Goal: Task Accomplishment & Management: Use online tool/utility

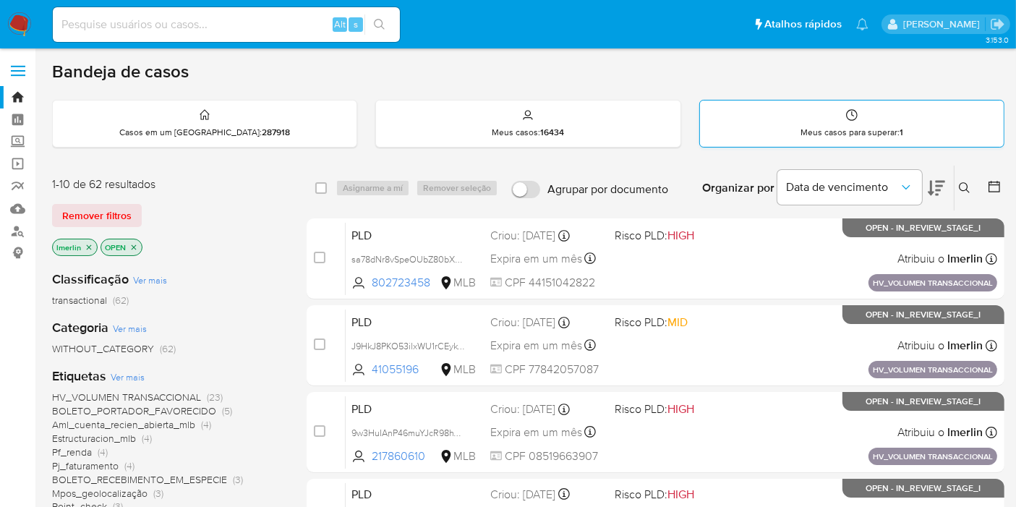
click at [803, 127] on p "Meus casos para superar : 1" at bounding box center [851, 133] width 103 height 12
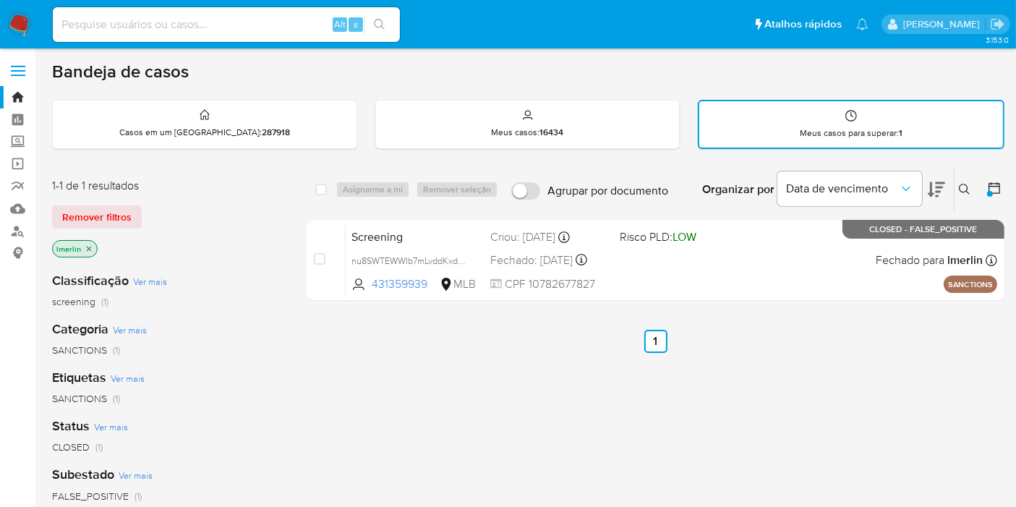
click at [996, 367] on div "select-all-cases-checkbox Asignarme a mí Remover seleção Agrupar por documento …" at bounding box center [656, 493] width 698 height 655
click at [557, 134] on strong "16434" at bounding box center [552, 132] width 24 height 13
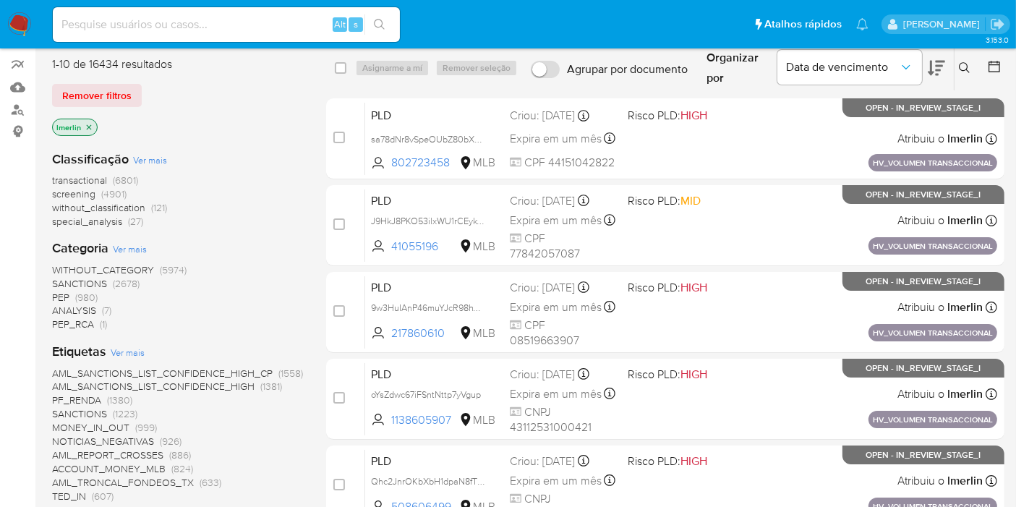
scroll to position [321, 0]
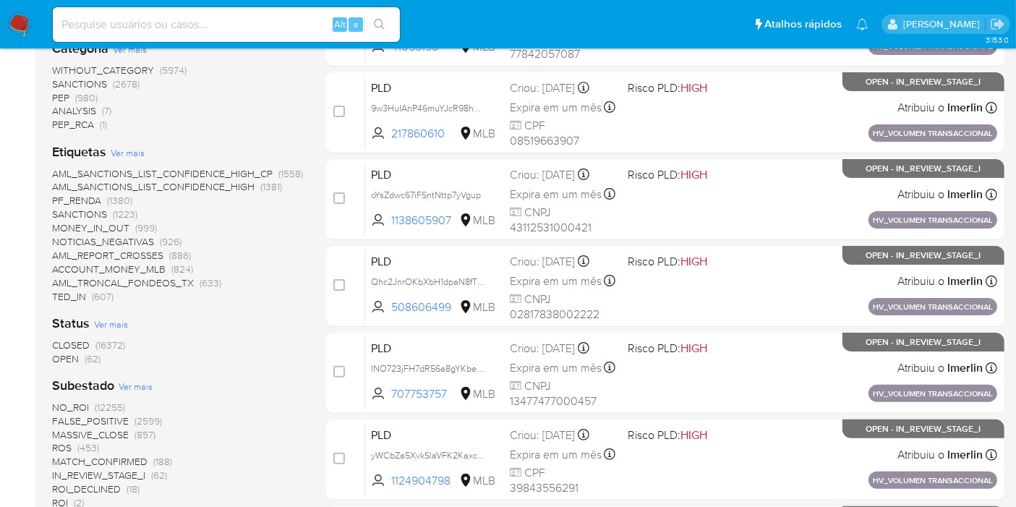
click at [73, 359] on span "OPEN" at bounding box center [65, 358] width 27 height 14
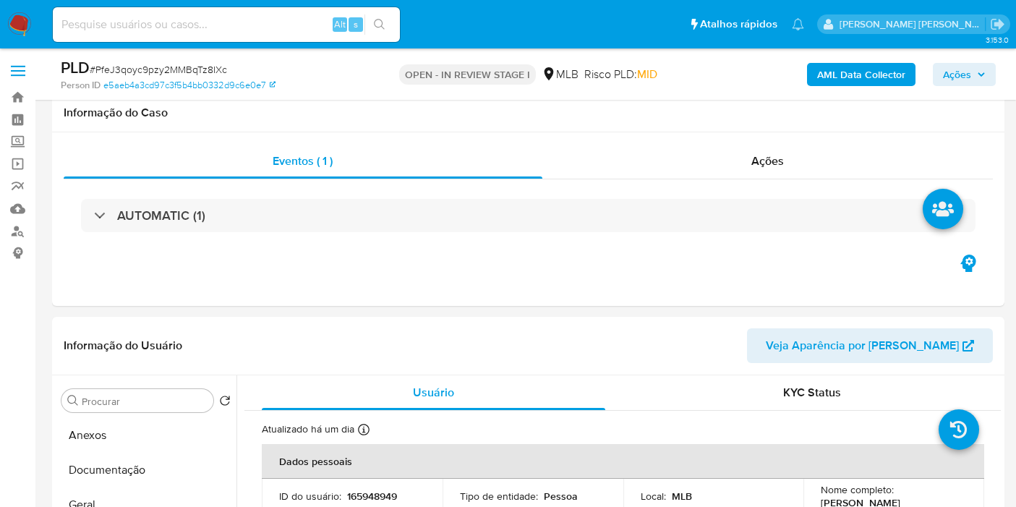
select select "10"
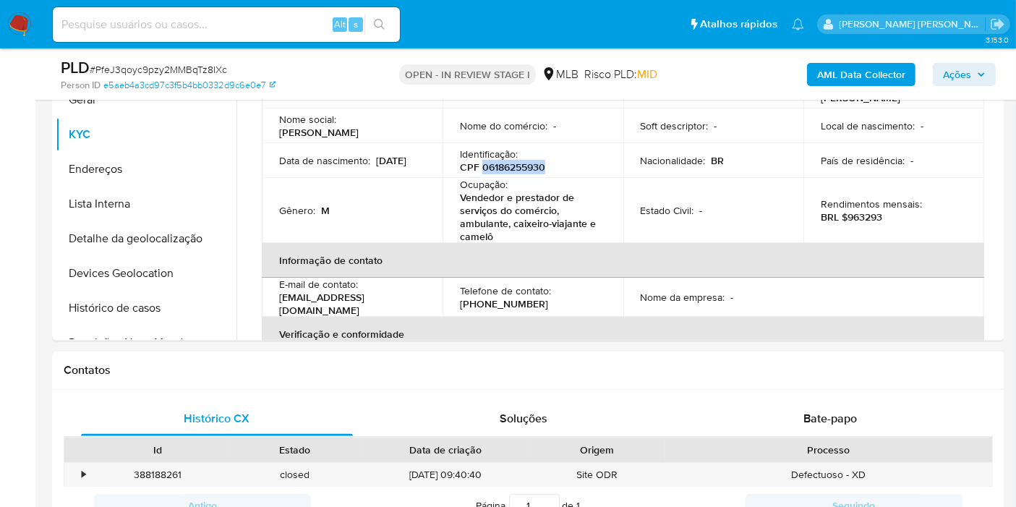
scroll to position [321, 0]
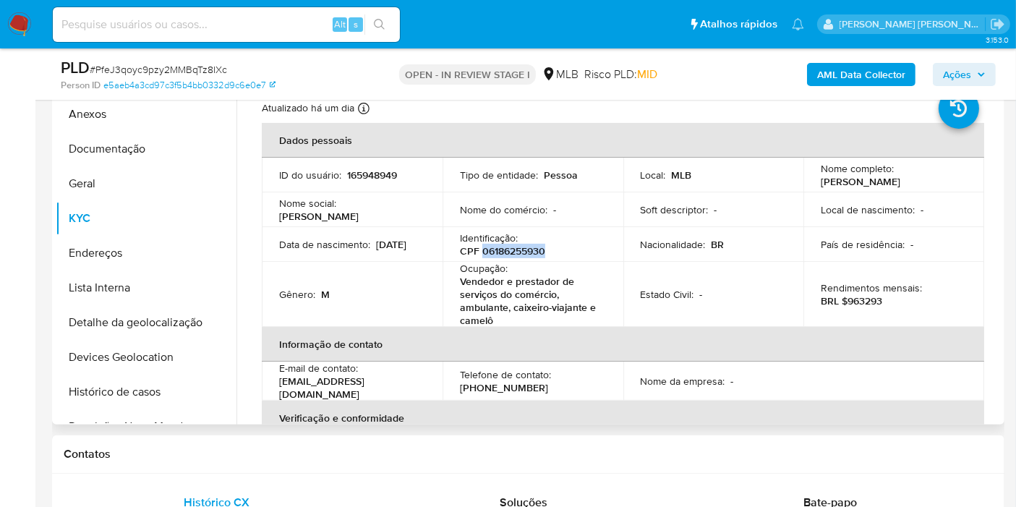
click at [107, 116] on button "Anexos" at bounding box center [146, 114] width 181 height 35
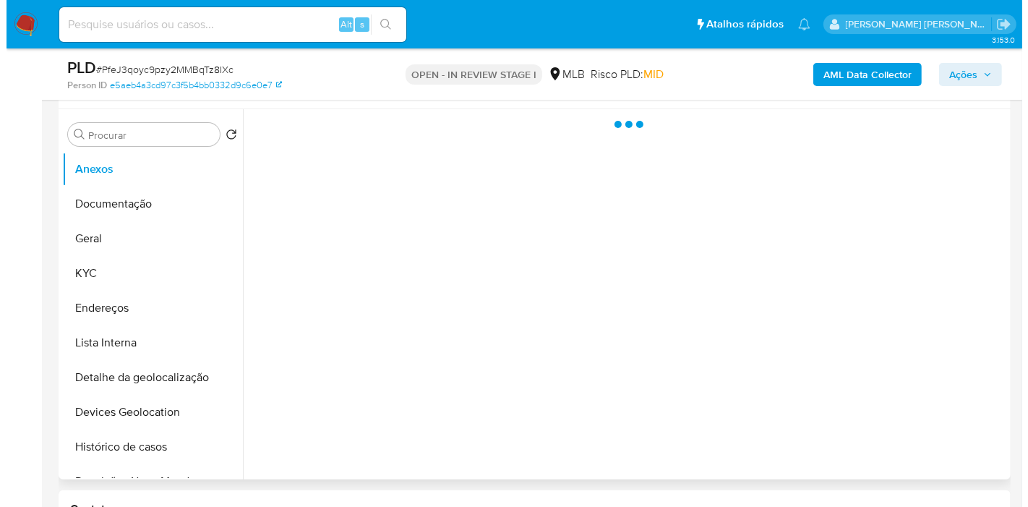
scroll to position [241, 0]
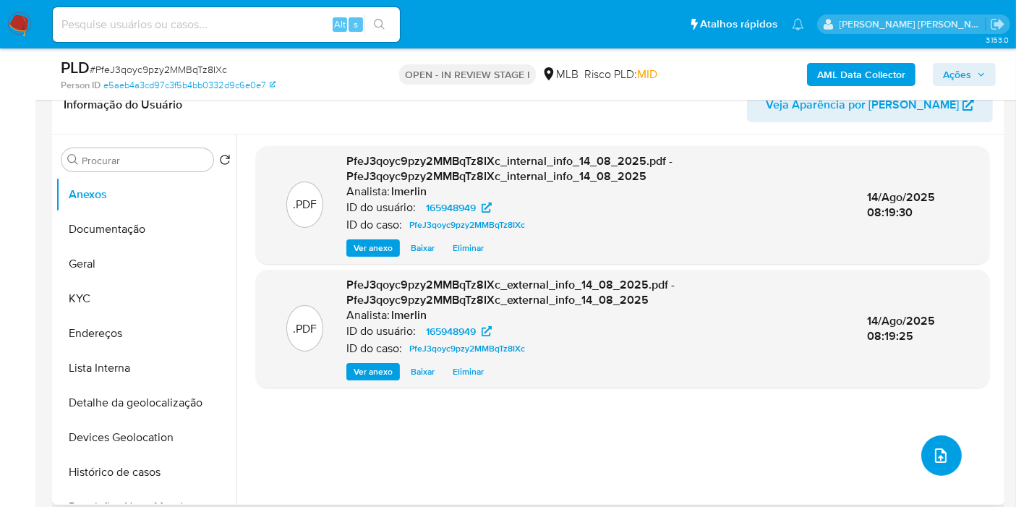
click at [938, 451] on icon "upload-file" at bounding box center [941, 455] width 12 height 14
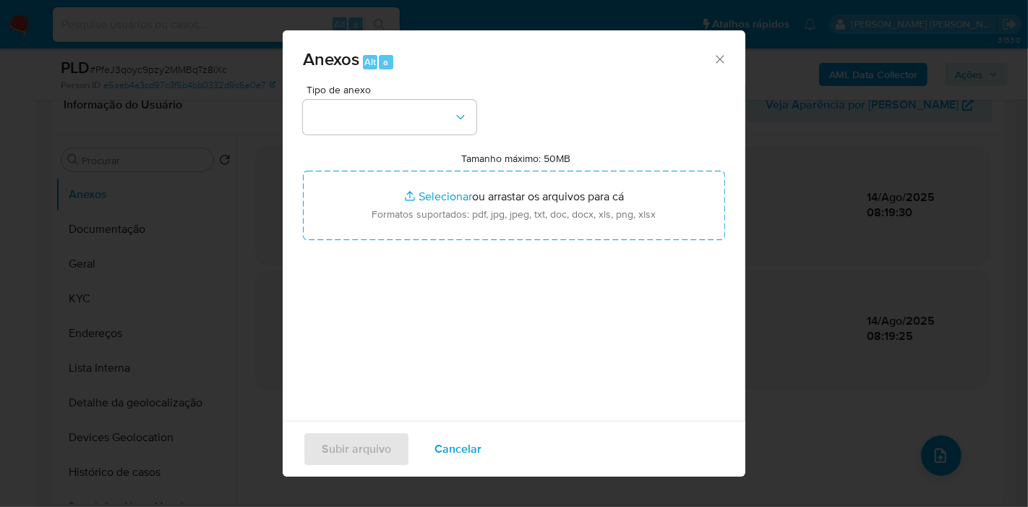
click at [338, 93] on span "Tipo de anexo" at bounding box center [394, 90] width 174 height 10
click at [346, 113] on button "button" at bounding box center [390, 117] width 174 height 35
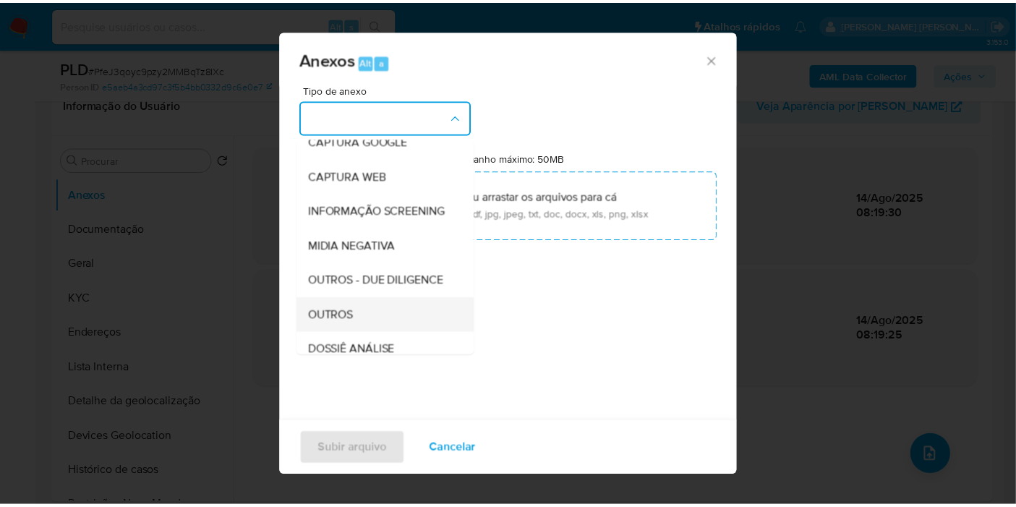
scroll to position [161, 0]
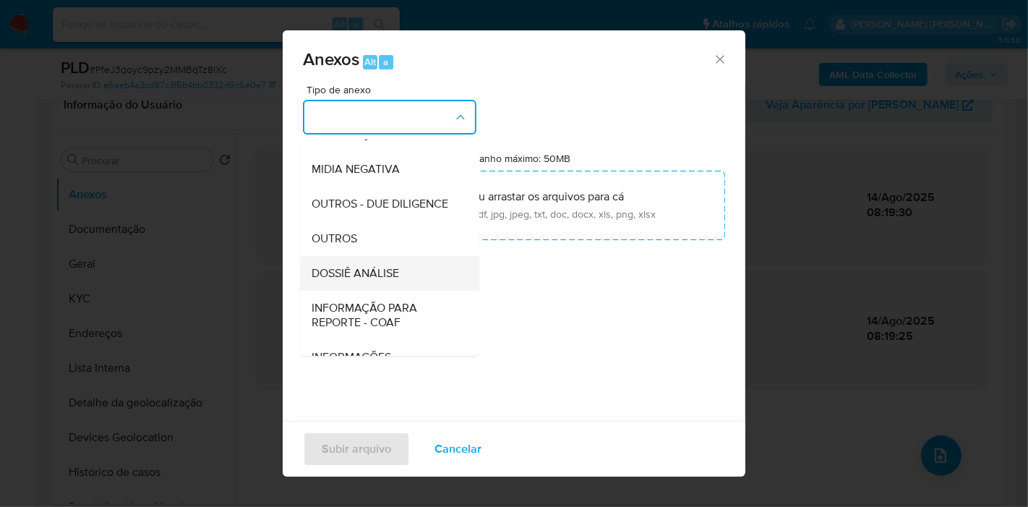
click at [401, 291] on div "DOSSIÊ ANÁLISE" at bounding box center [385, 273] width 147 height 35
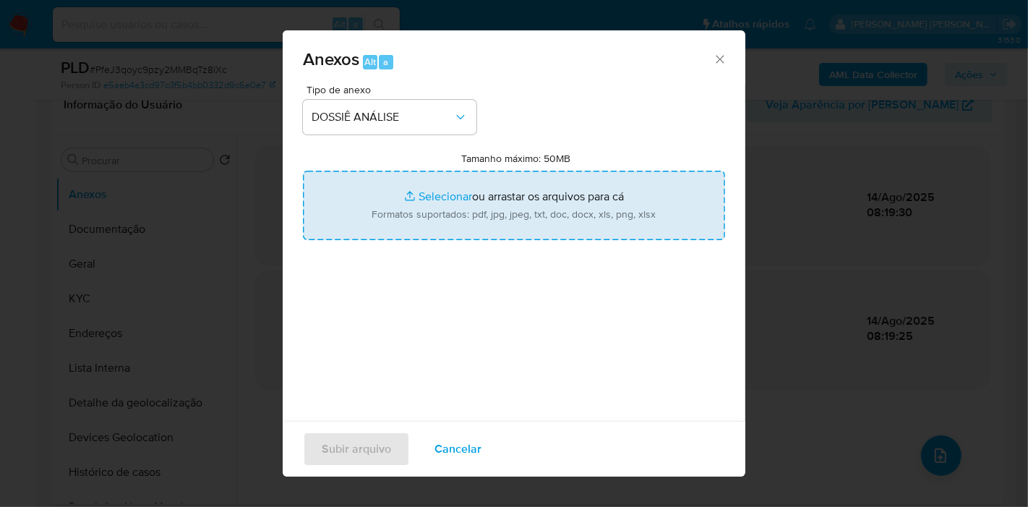
click at [511, 203] on input "Tamanho máximo: 50MB Selecionar arquivos" at bounding box center [514, 205] width 422 height 69
type input "C:\fakepath\SAR - XXX - CPF 06186255930 - HENRIQUE DIOGO WENGRAT.pdf"
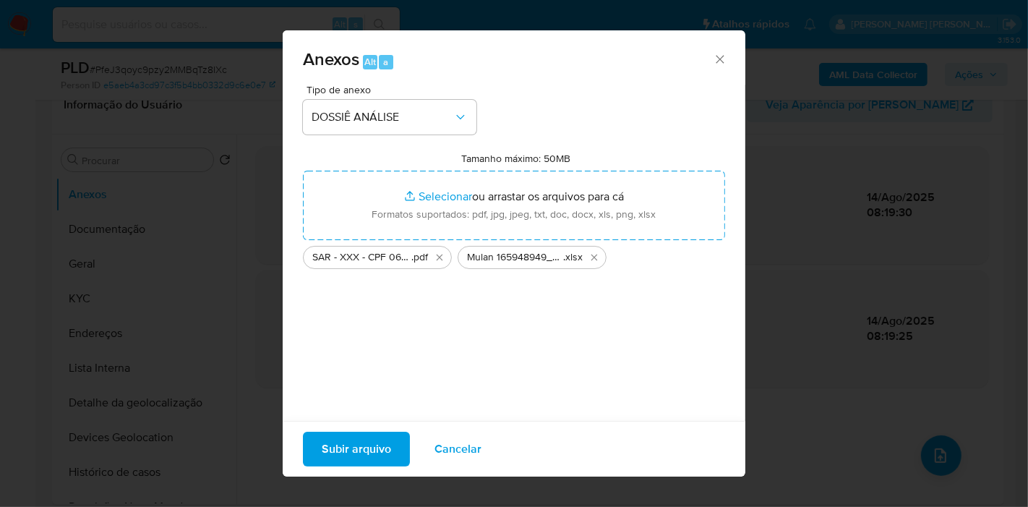
click at [384, 437] on span "Subir arquivo" at bounding box center [356, 449] width 69 height 32
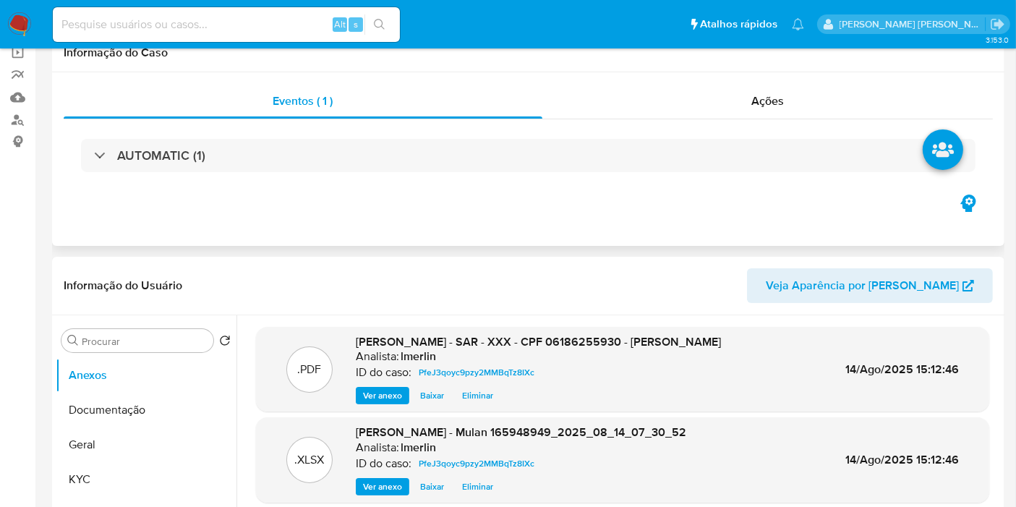
scroll to position [0, 0]
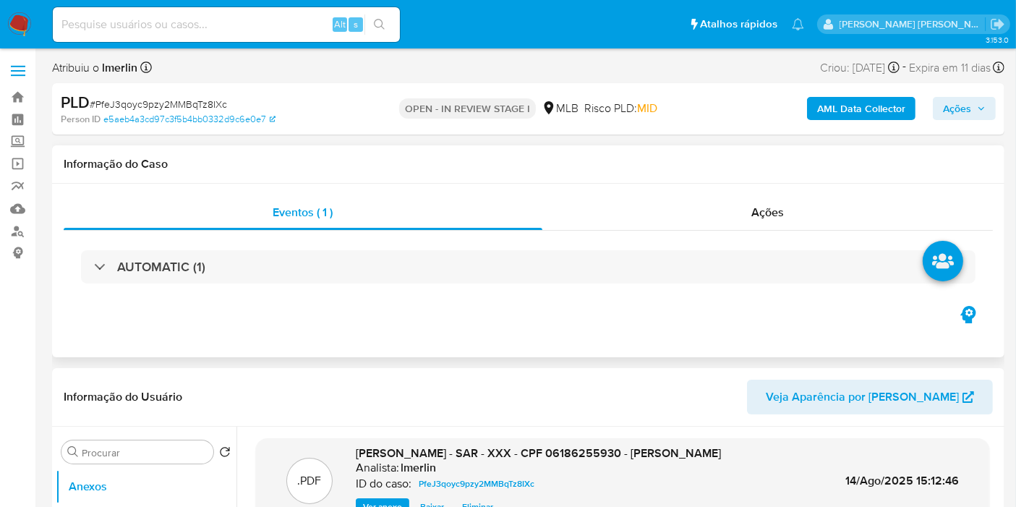
click at [771, 239] on div "AUTOMATIC (1)" at bounding box center [528, 267] width 929 height 72
click at [774, 216] on span "Ações" at bounding box center [767, 212] width 33 height 17
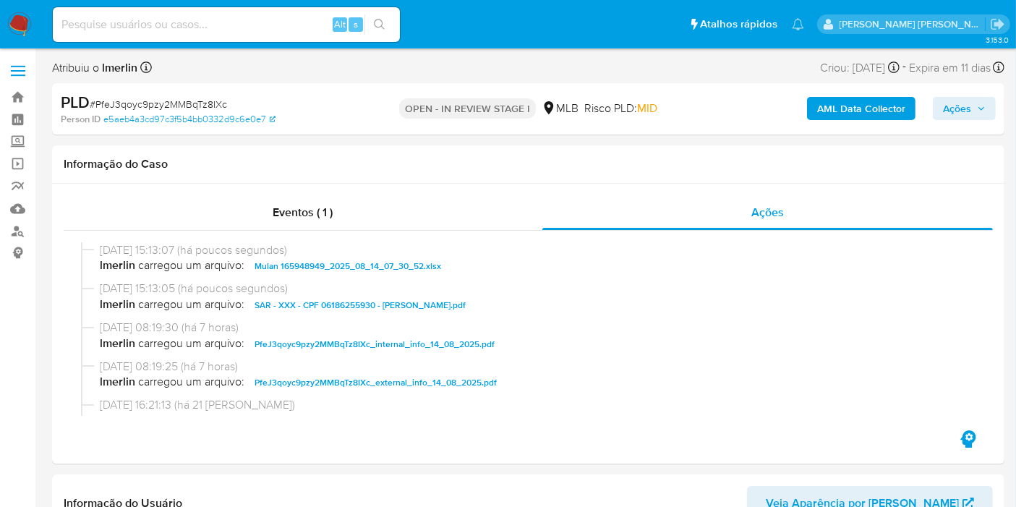
click at [956, 106] on span "Ações" at bounding box center [957, 108] width 28 height 23
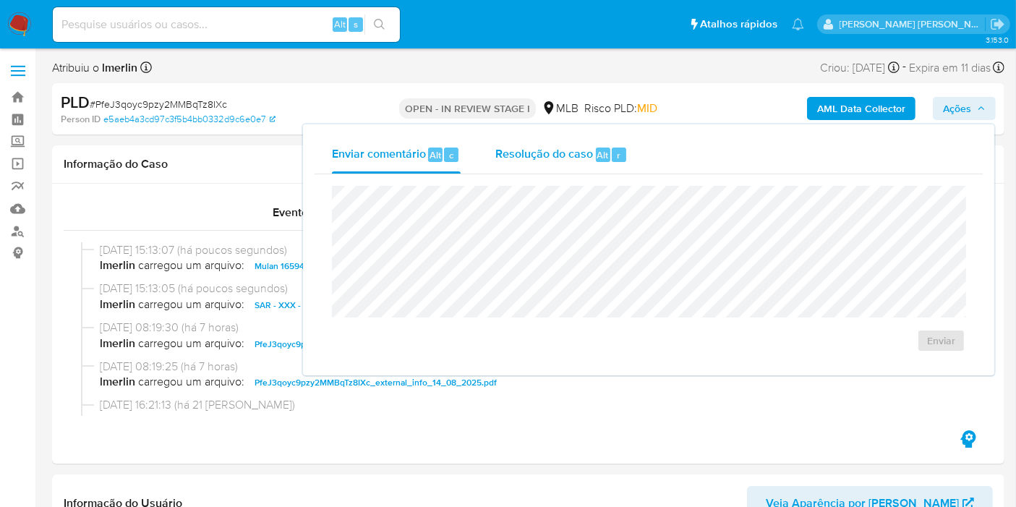
click at [597, 148] on span "Alt" at bounding box center [603, 155] width 12 height 14
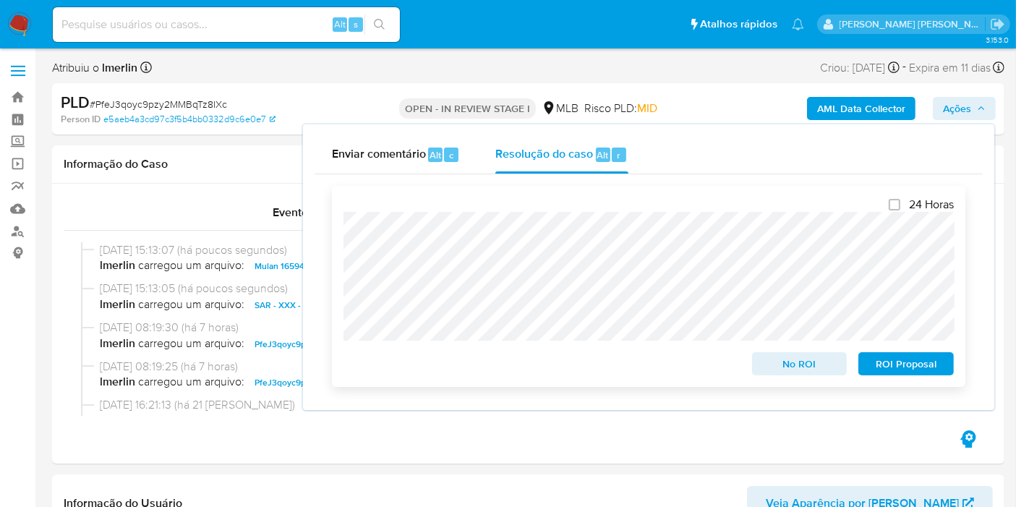
click at [915, 360] on span "ROI Proposal" at bounding box center [905, 364] width 75 height 20
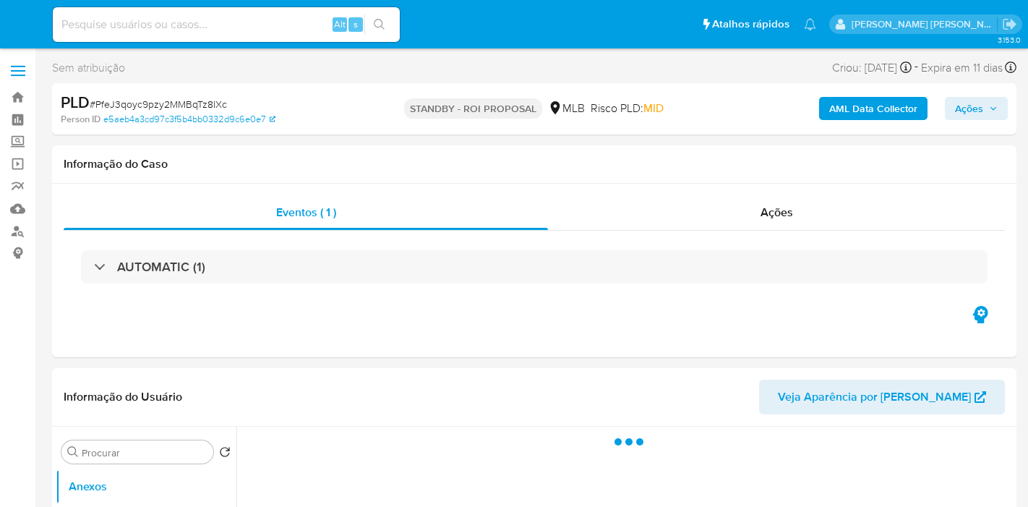
select select "10"
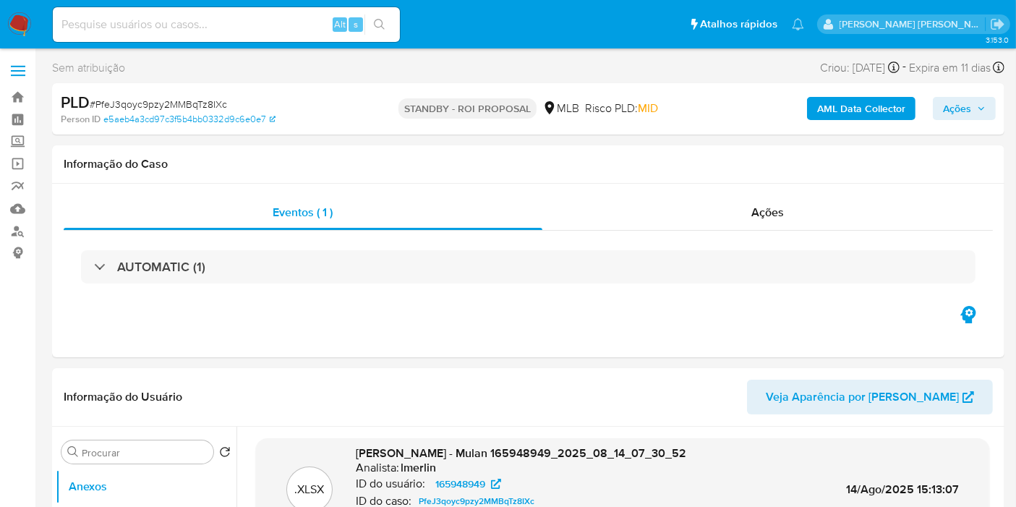
click at [18, 23] on img at bounding box center [19, 24] width 25 height 25
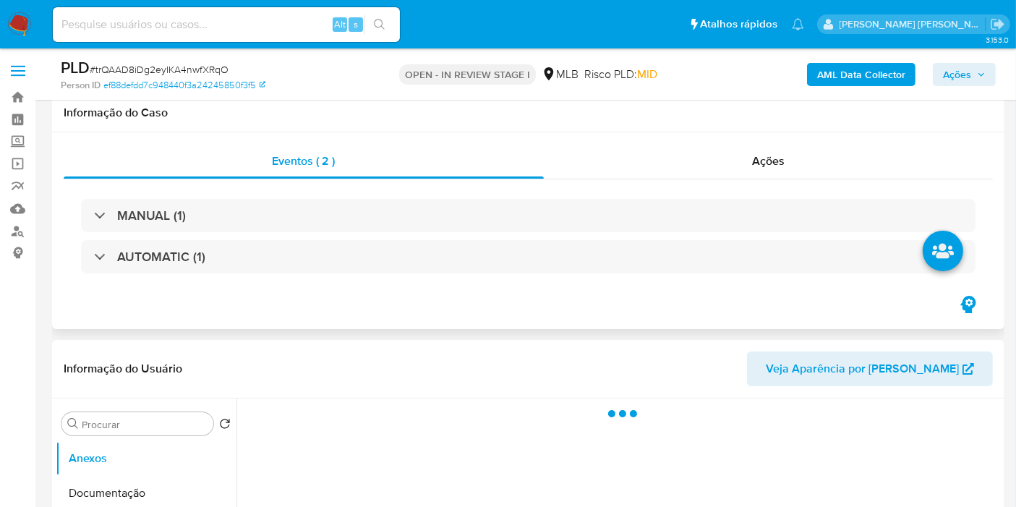
scroll to position [241, 0]
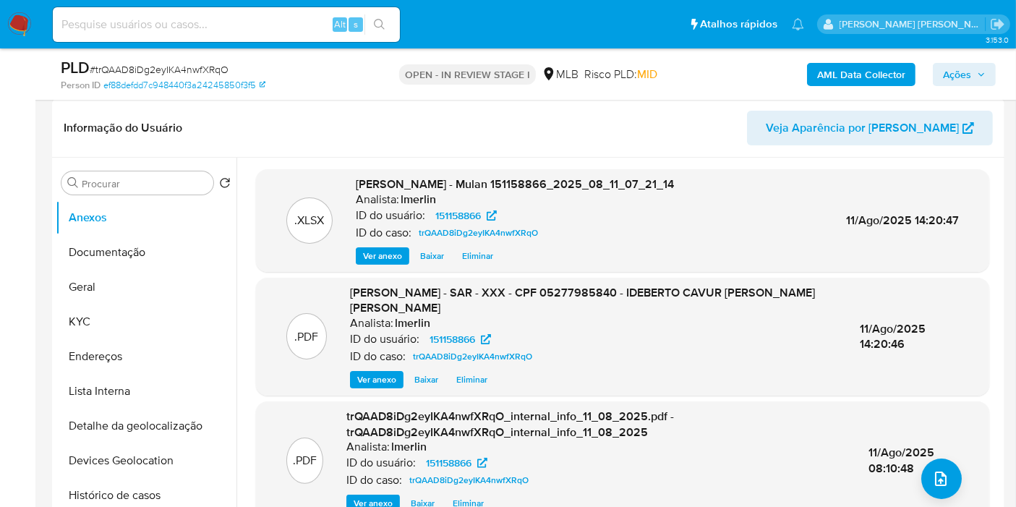
select select "10"
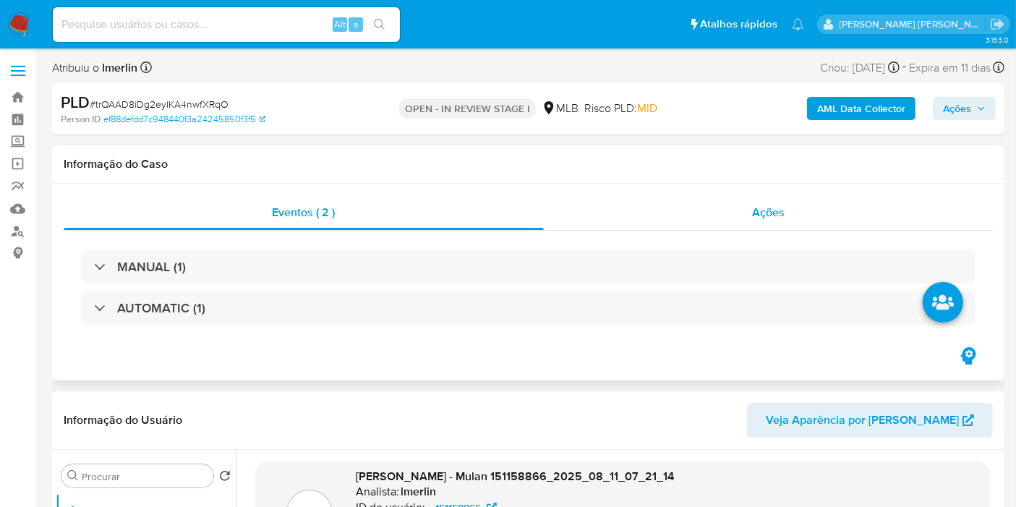
click at [782, 220] on div "Ações" at bounding box center [769, 212] width 450 height 35
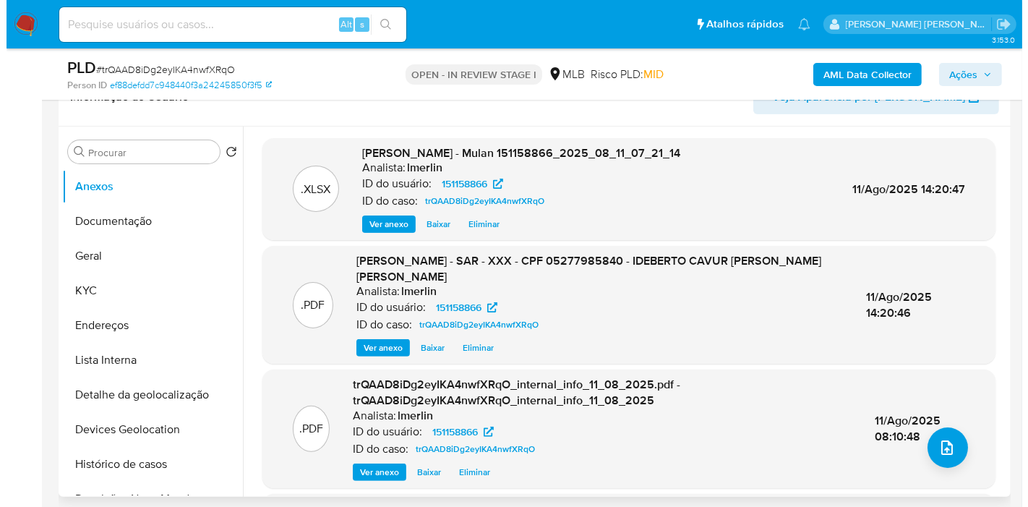
scroll to position [401, 0]
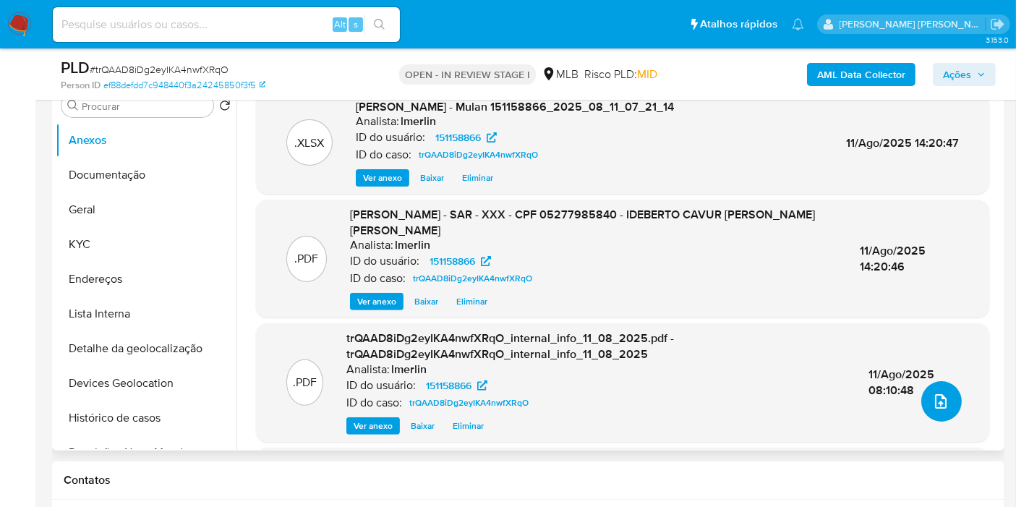
click at [944, 401] on button "upload-file" at bounding box center [941, 401] width 40 height 40
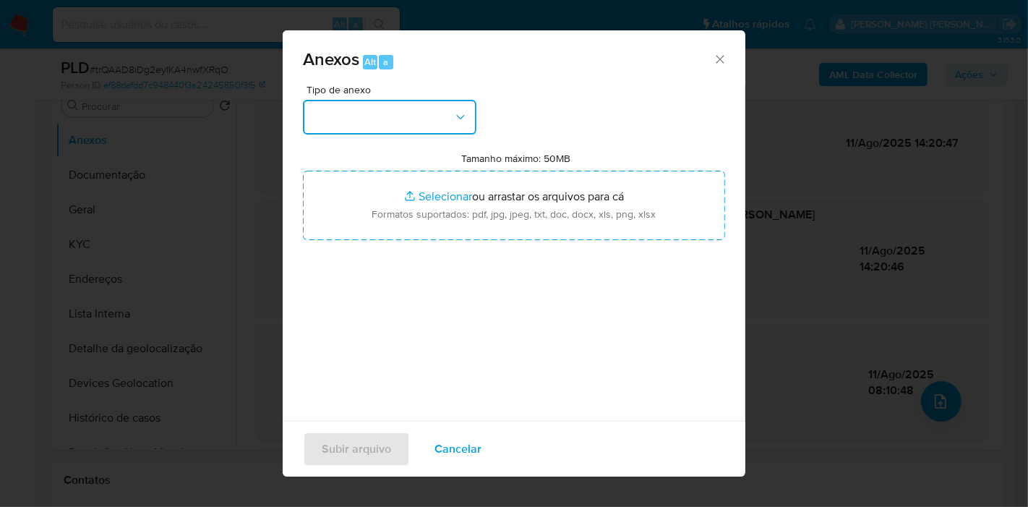
click at [406, 118] on button "button" at bounding box center [390, 117] width 174 height 35
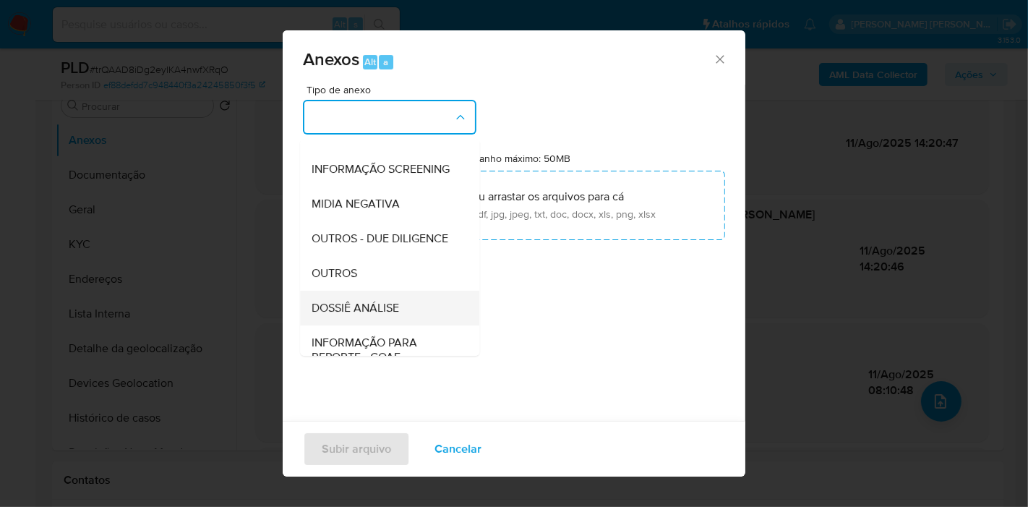
scroll to position [161, 0]
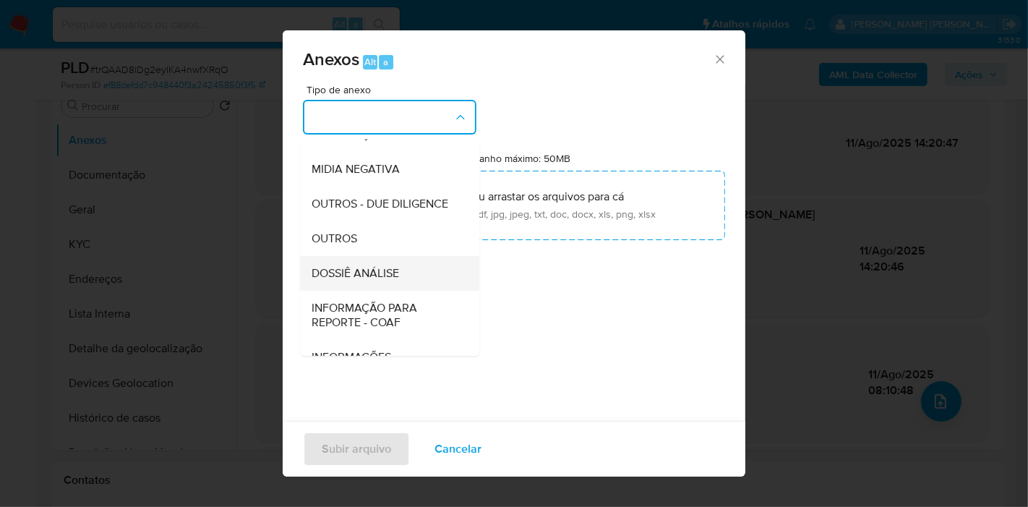
click at [401, 291] on div "DOSSIÊ ANÁLISE" at bounding box center [385, 273] width 147 height 35
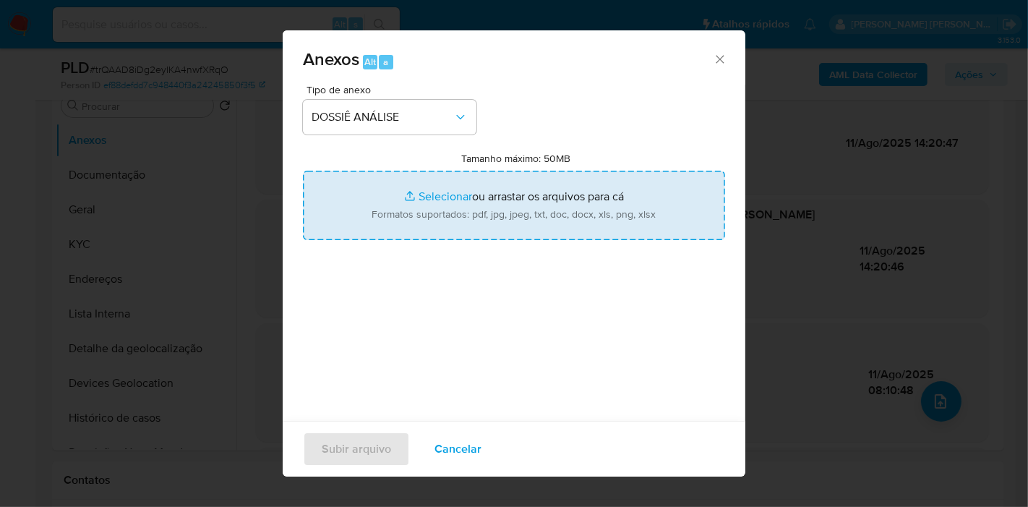
click at [400, 224] on input "Tamanho máximo: 50MB Selecionar arquivos" at bounding box center [514, 205] width 422 height 69
type input "C:\fakepath\CPF 05277985840 - IDEBERTO CAVUR FERREIRA DE MELO.pdf"
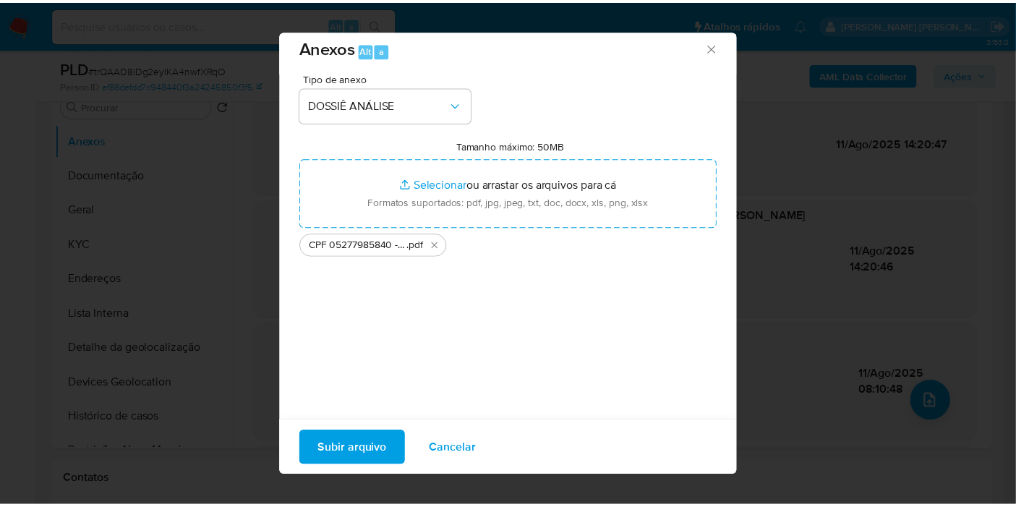
scroll to position [14, 0]
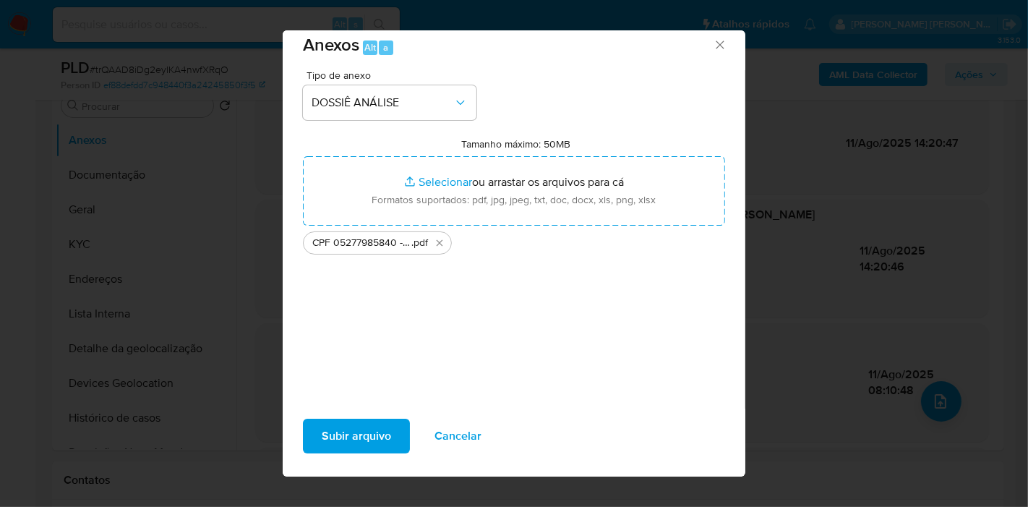
click at [357, 447] on span "Subir arquivo" at bounding box center [356, 436] width 69 height 32
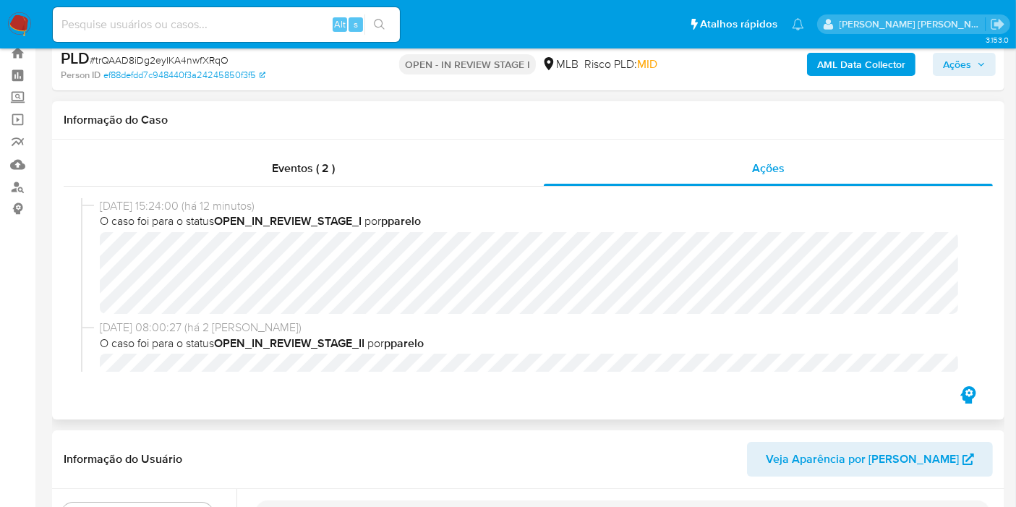
scroll to position [0, 0]
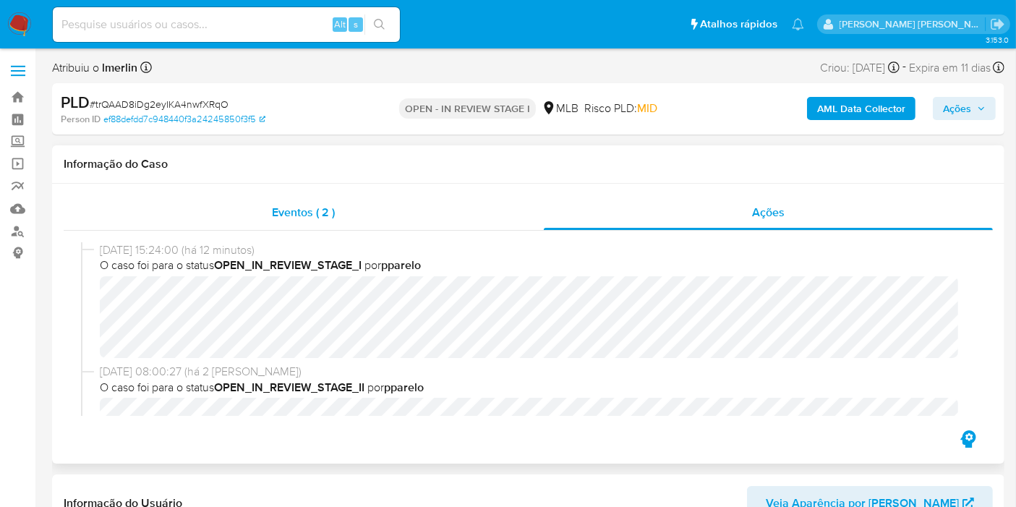
click at [340, 199] on div "Eventos ( 2 )" at bounding box center [304, 212] width 480 height 35
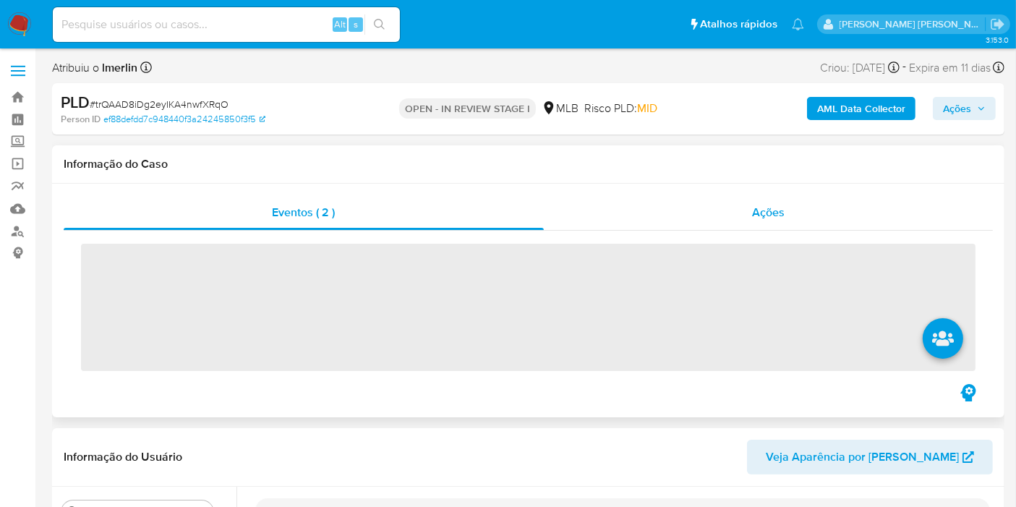
click at [680, 203] on div "Ações" at bounding box center [769, 212] width 450 height 35
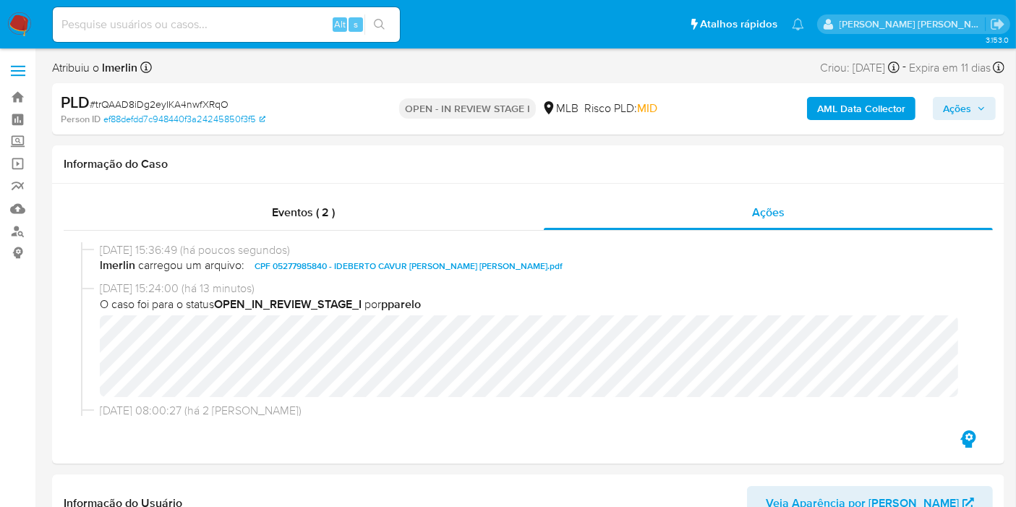
click at [976, 102] on span "Ações" at bounding box center [964, 108] width 43 height 20
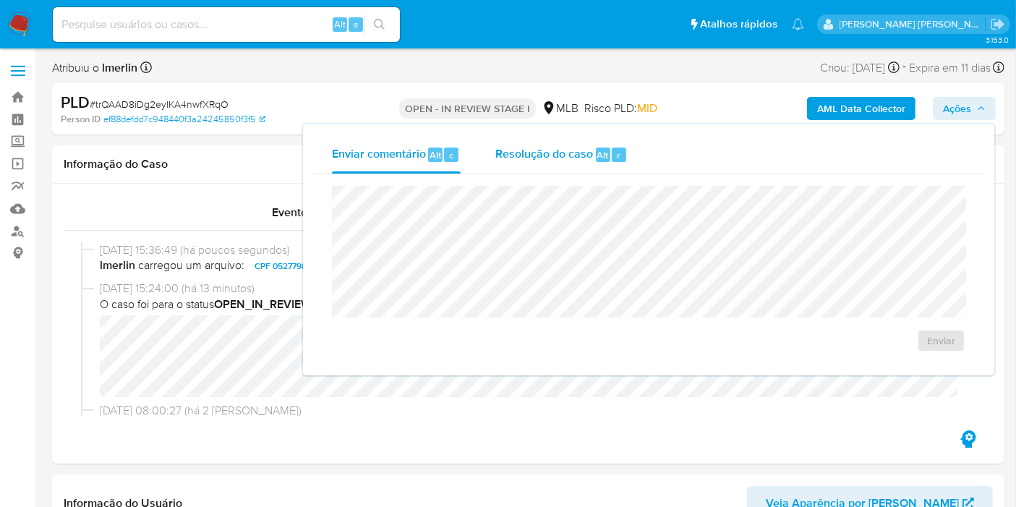
click at [562, 146] on span "Resolução do caso" at bounding box center [544, 154] width 98 height 17
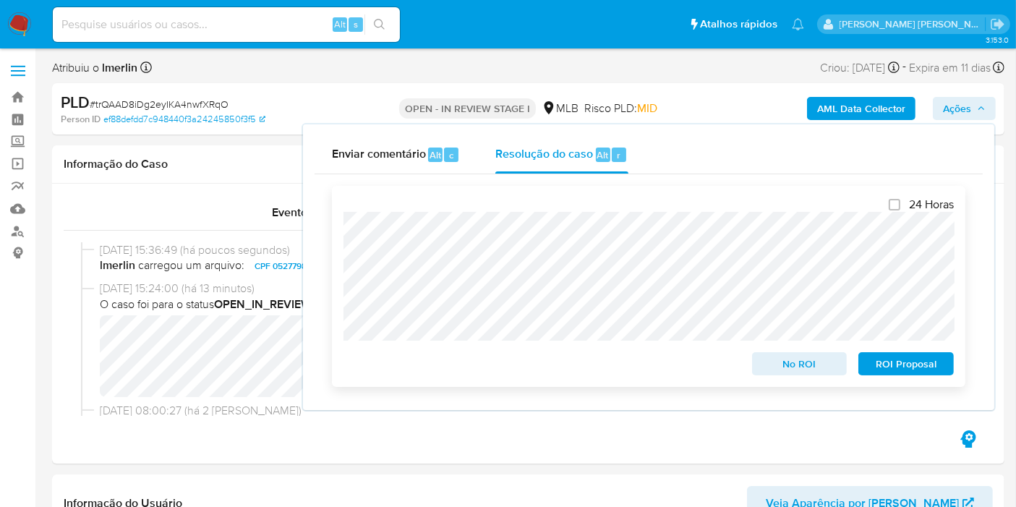
click at [766, 364] on span "No ROI" at bounding box center [799, 364] width 75 height 20
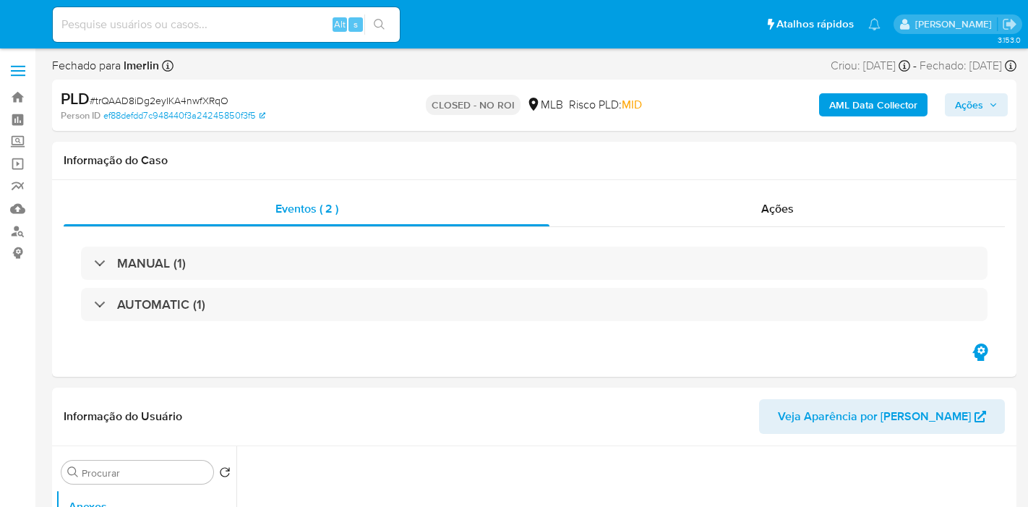
select select "10"
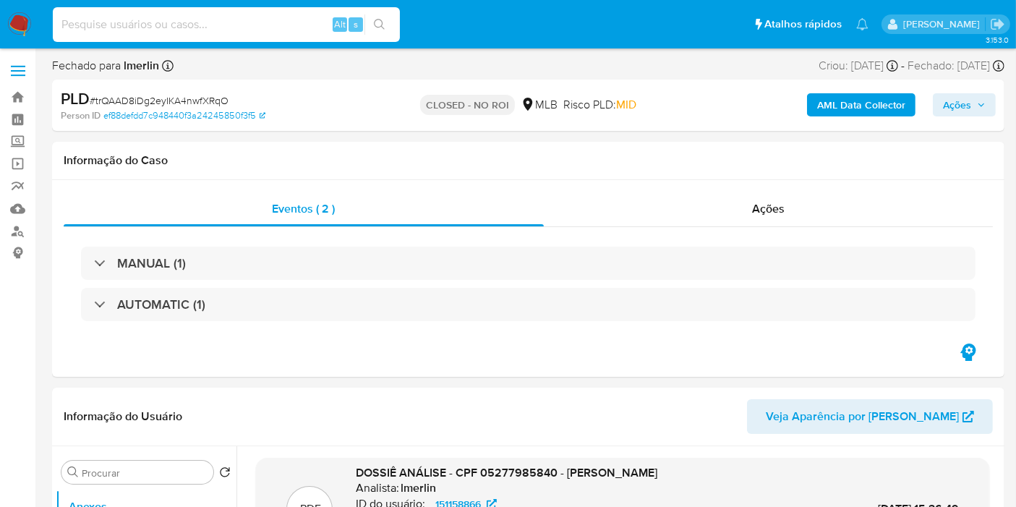
click at [231, 20] on input at bounding box center [226, 24] width 347 height 19
paste input "wKD2EUw4YARDjGvNztyXg2gv"
type input "wKD2EUw4YARDjGvNztyXg2gv"
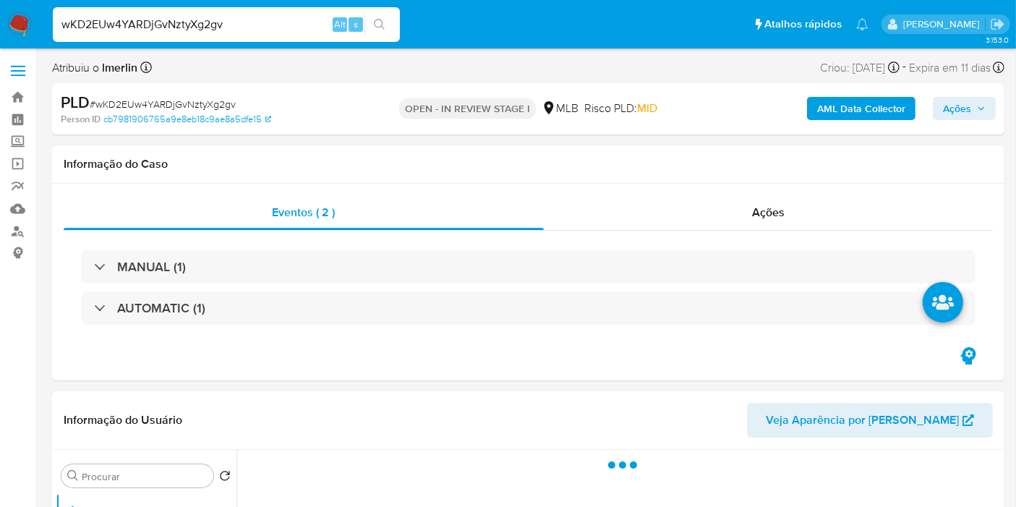
select select "10"
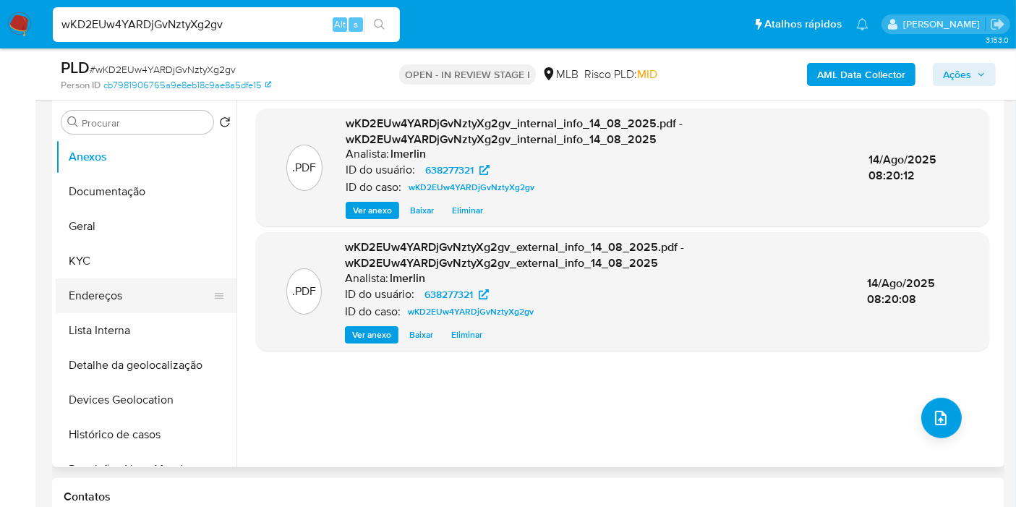
scroll to position [321, 0]
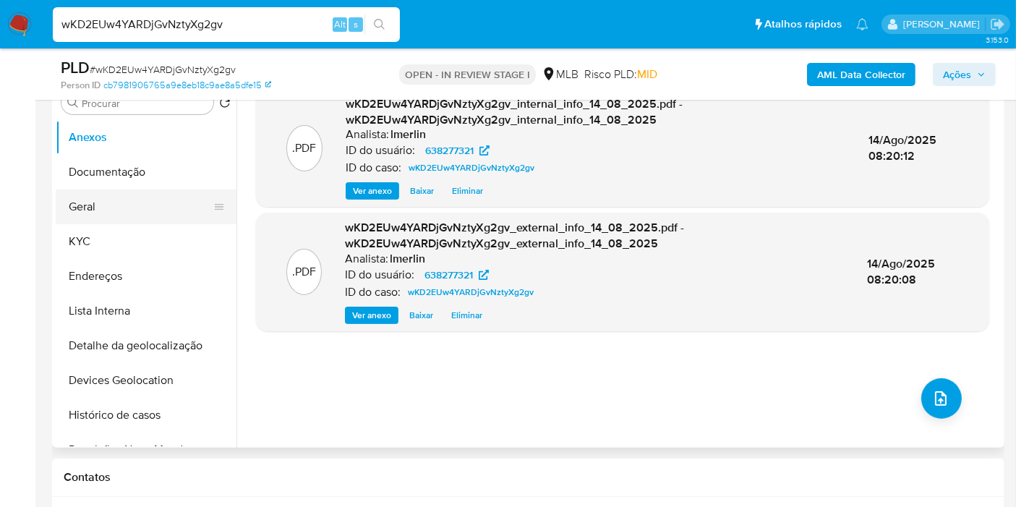
click at [148, 213] on button "Geral" at bounding box center [140, 206] width 169 height 35
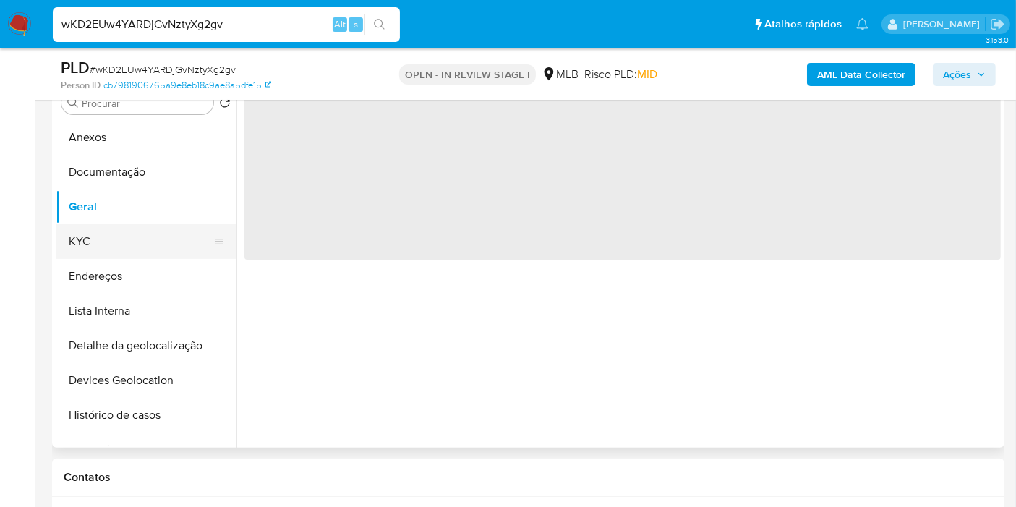
click at [146, 236] on button "KYC" at bounding box center [140, 241] width 169 height 35
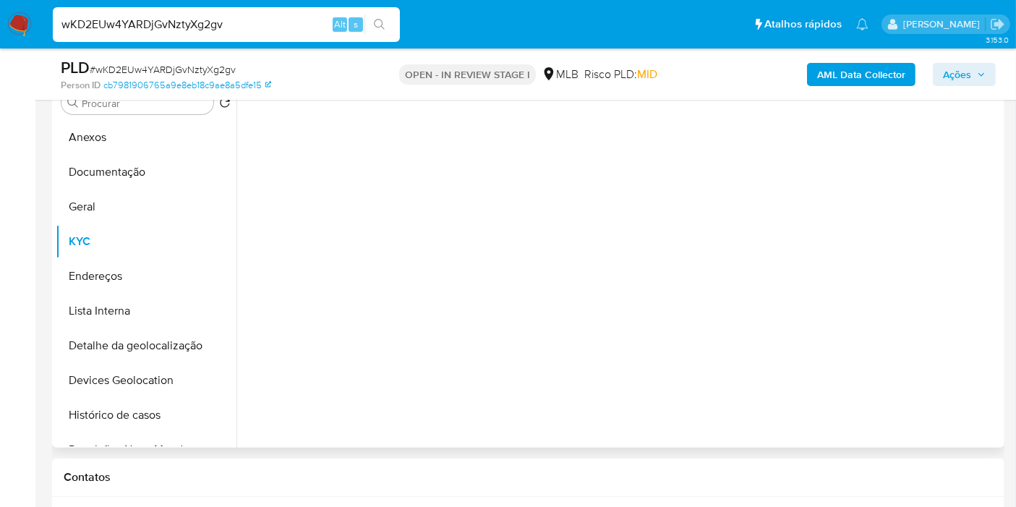
scroll to position [241, 0]
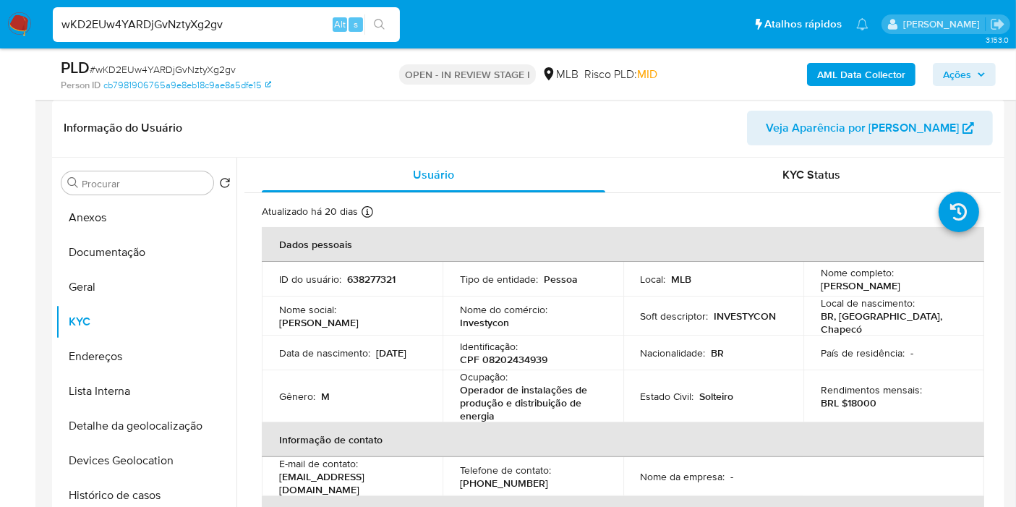
click at [496, 353] on p "CPF 08202434939" at bounding box center [503, 359] width 87 height 13
copy p "08202434939"
click at [136, 484] on button "Histórico de casos" at bounding box center [140, 495] width 169 height 35
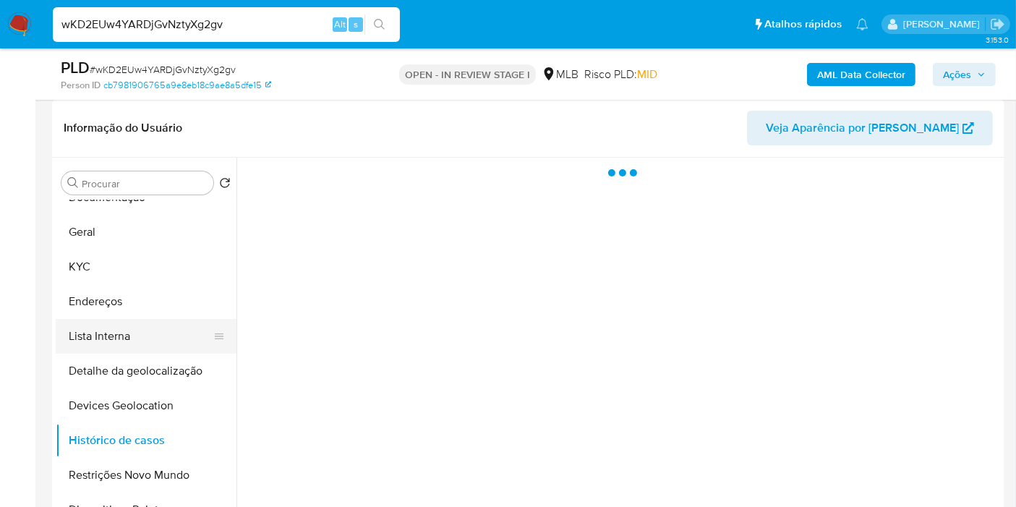
scroll to position [80, 0]
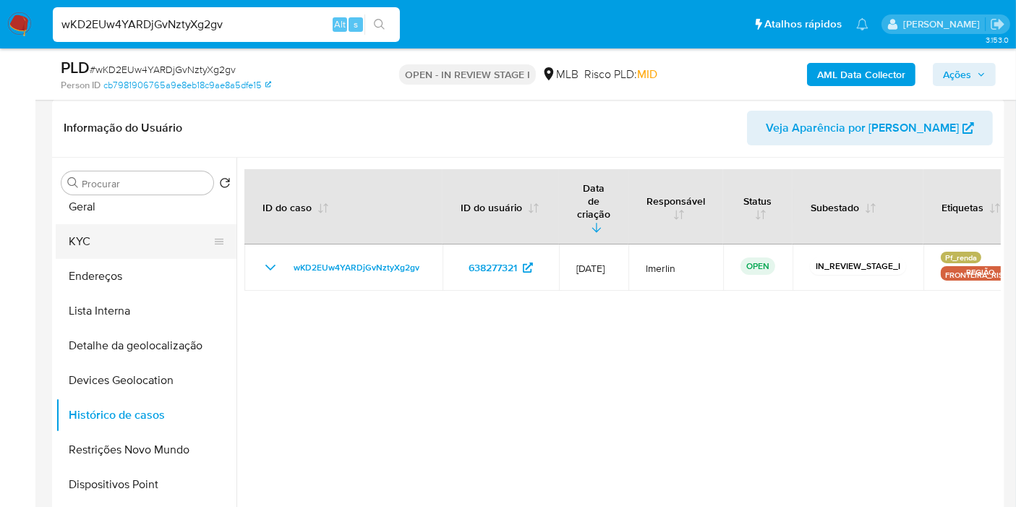
click at [127, 244] on button "KYC" at bounding box center [140, 241] width 169 height 35
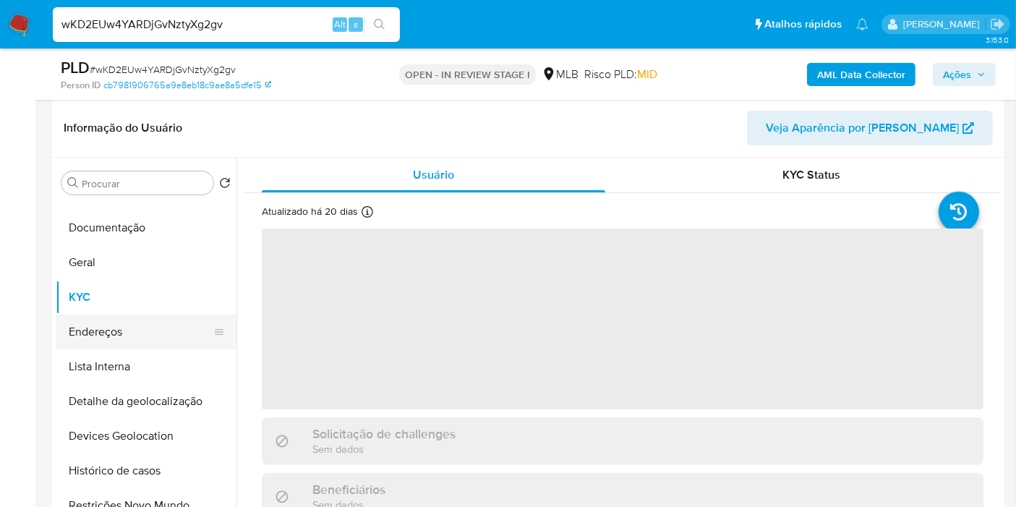
scroll to position [0, 0]
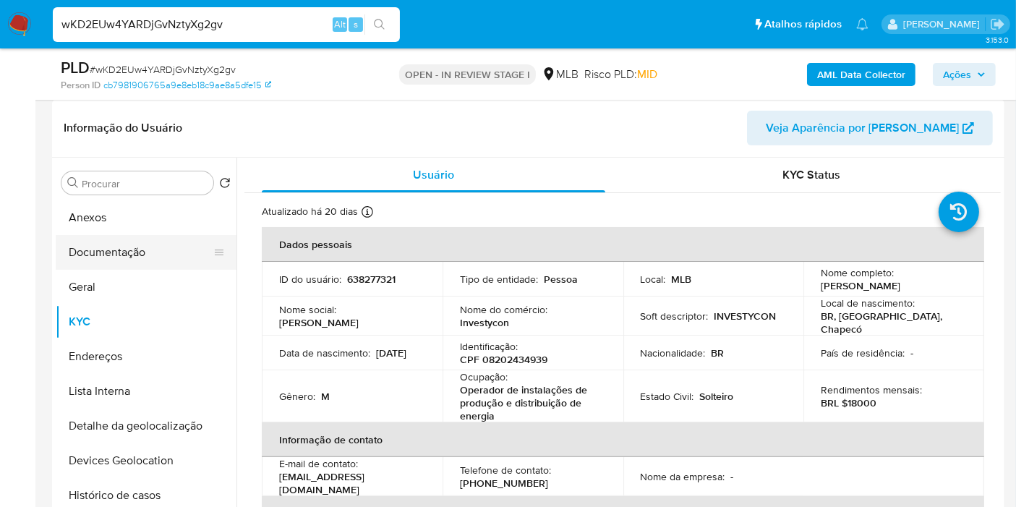
click at [113, 236] on button "Documentação" at bounding box center [140, 252] width 169 height 35
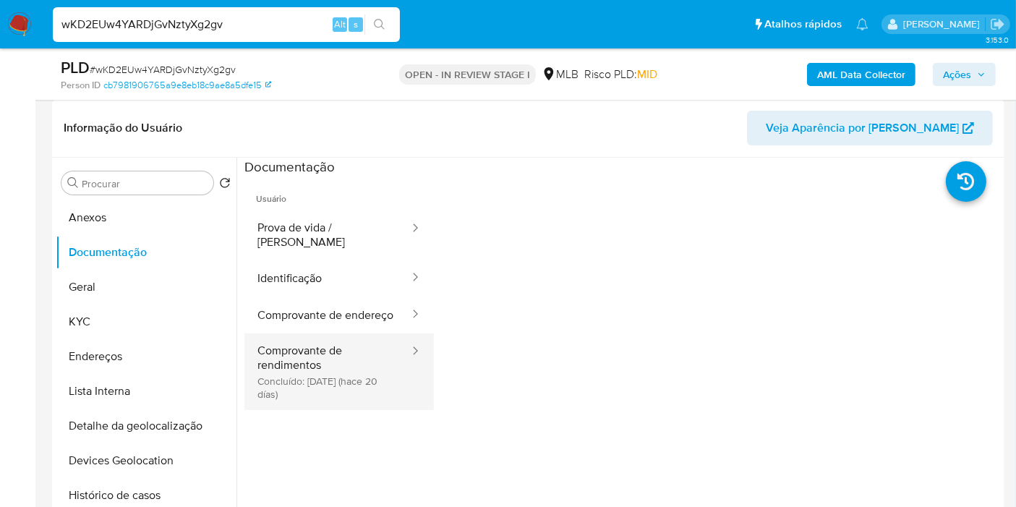
click at [367, 375] on button "Comprovante de rendimentos Concluído: [DATE] (hace 20 [PERSON_NAME])" at bounding box center [327, 371] width 166 height 77
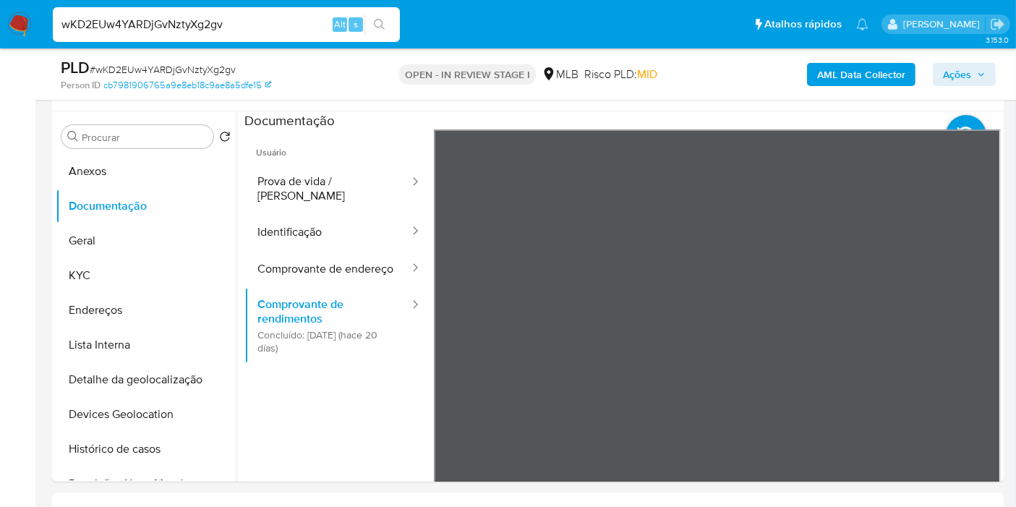
scroll to position [281, 0]
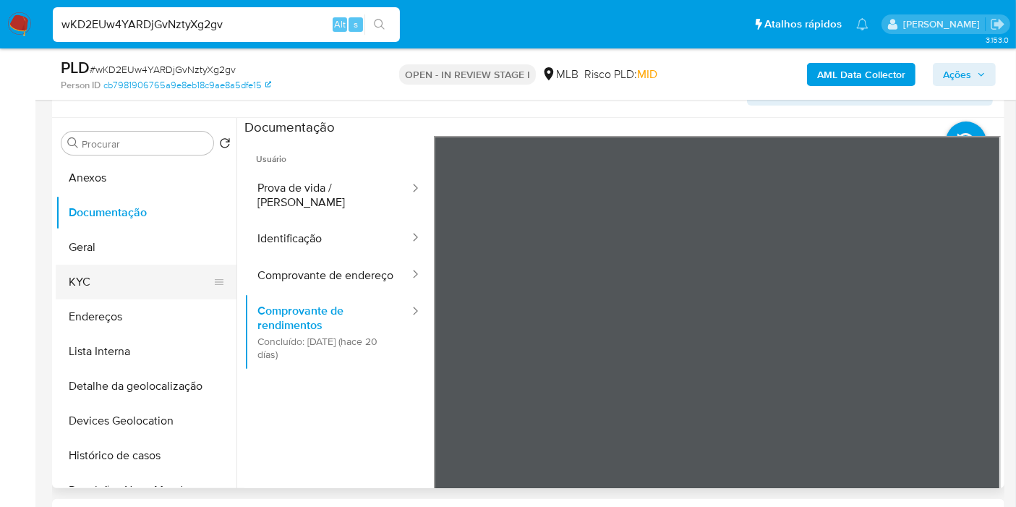
click at [109, 274] on button "KYC" at bounding box center [140, 282] width 169 height 35
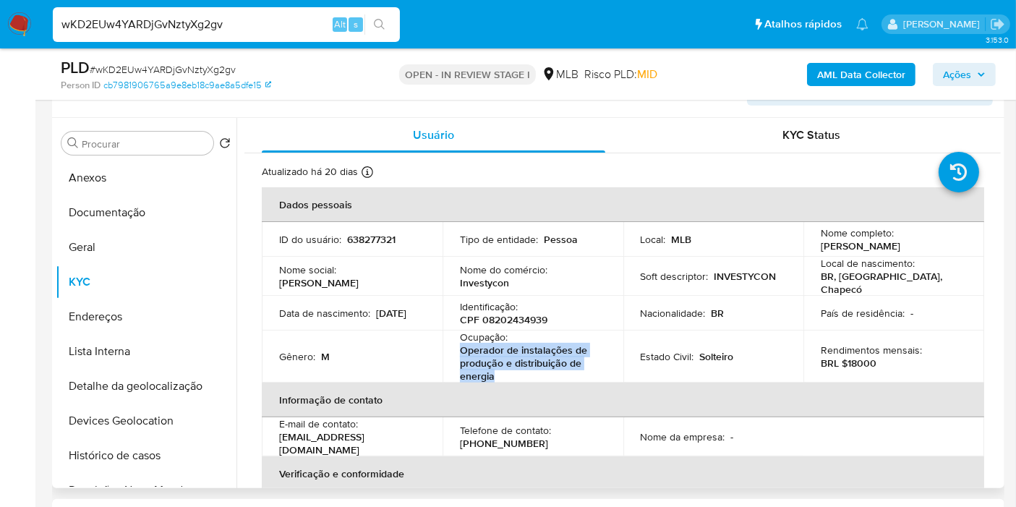
drag, startPoint x: 458, startPoint y: 346, endPoint x: 522, endPoint y: 367, distance: 67.2
click at [522, 367] on p "Operador de instalações de produção e distribuição de energia" at bounding box center [530, 362] width 140 height 39
click at [93, 217] on button "Documentação" at bounding box center [140, 212] width 169 height 35
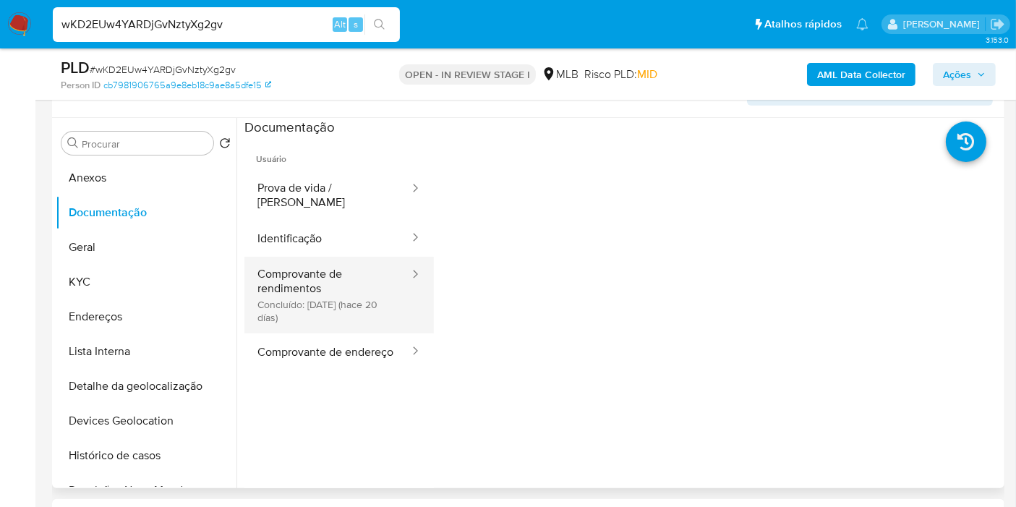
click at [349, 261] on button "Comprovante de rendimentos Concluído: [DATE] (hace 20 [PERSON_NAME])" at bounding box center [327, 295] width 166 height 77
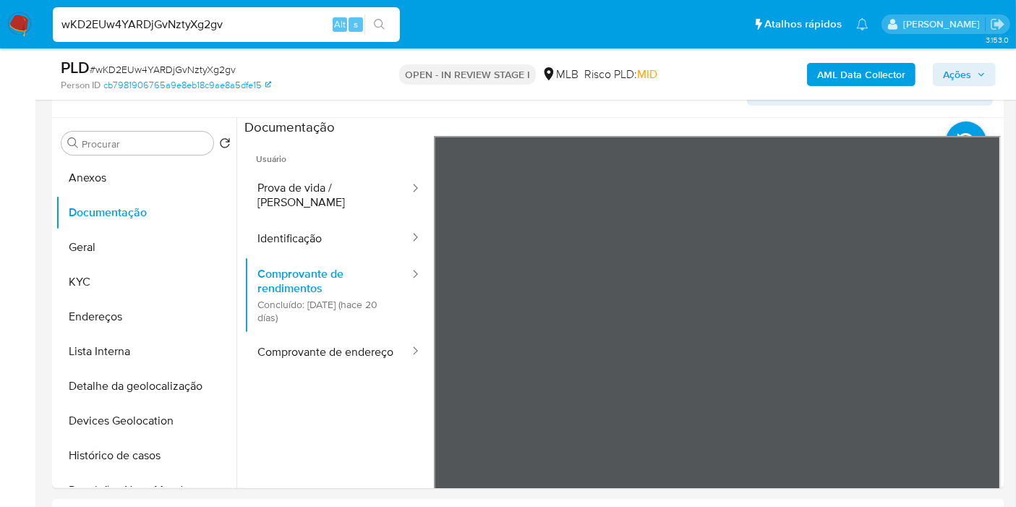
click at [116, 281] on button "KYC" at bounding box center [140, 282] width 169 height 35
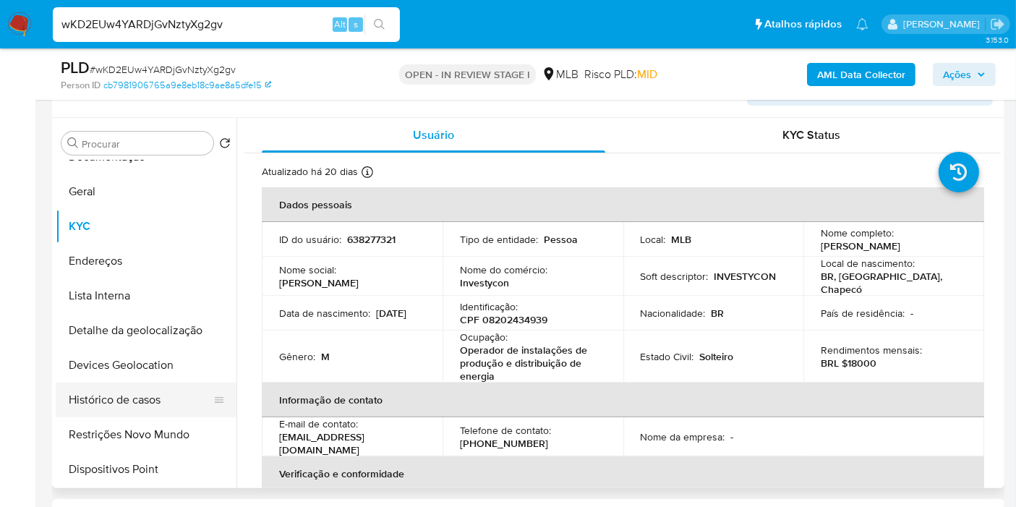
scroll to position [80, 0]
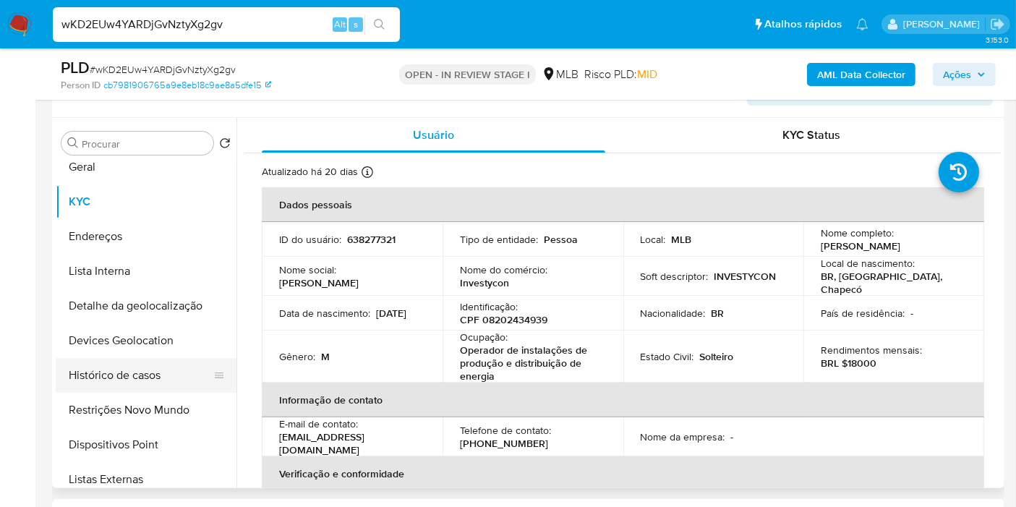
click at [143, 401] on button "Restrições Novo Mundo" at bounding box center [146, 410] width 181 height 35
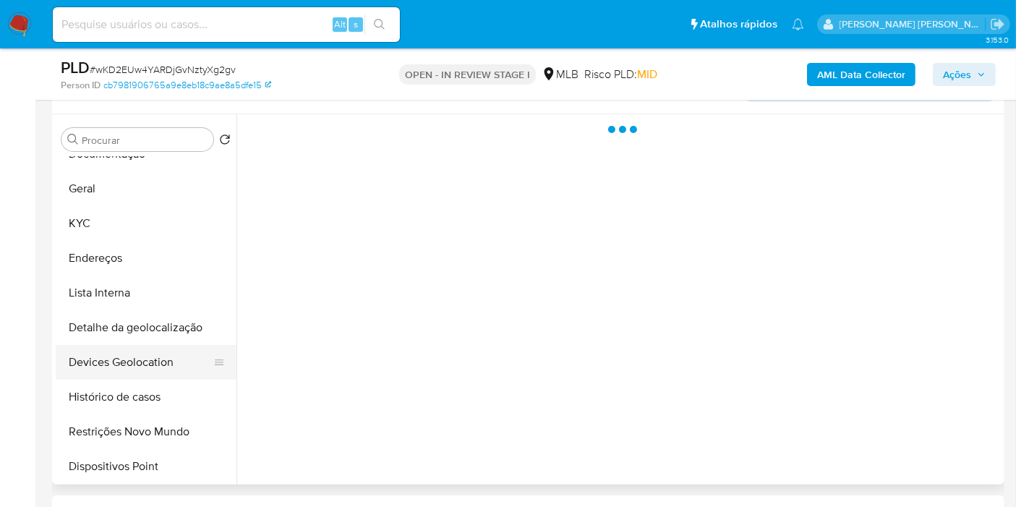
scroll to position [80, 0]
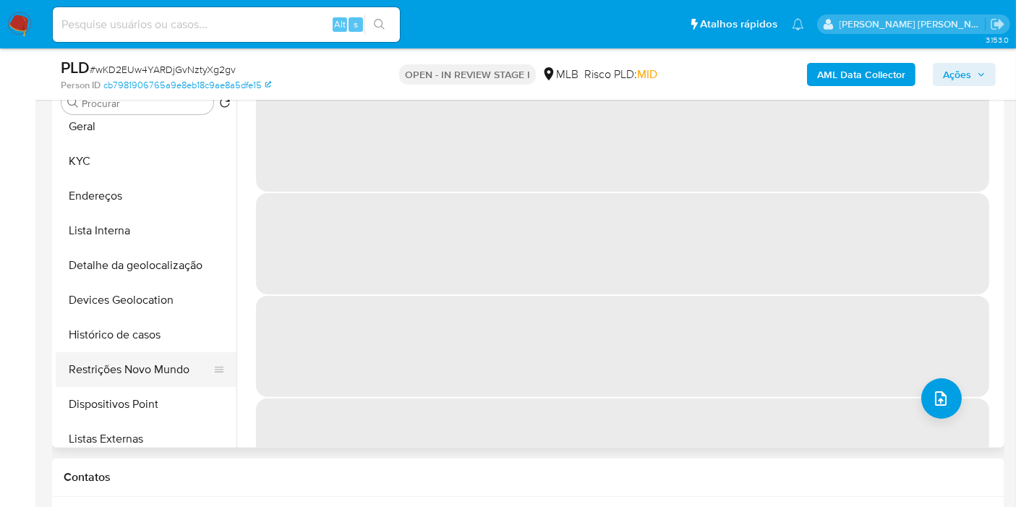
click at [147, 363] on button "Restrições Novo Mundo" at bounding box center [140, 369] width 169 height 35
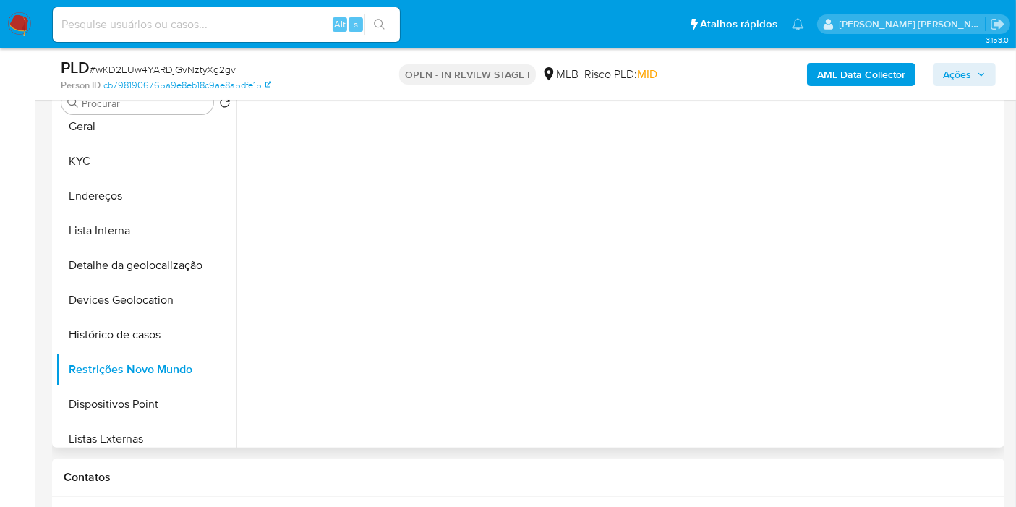
scroll to position [241, 0]
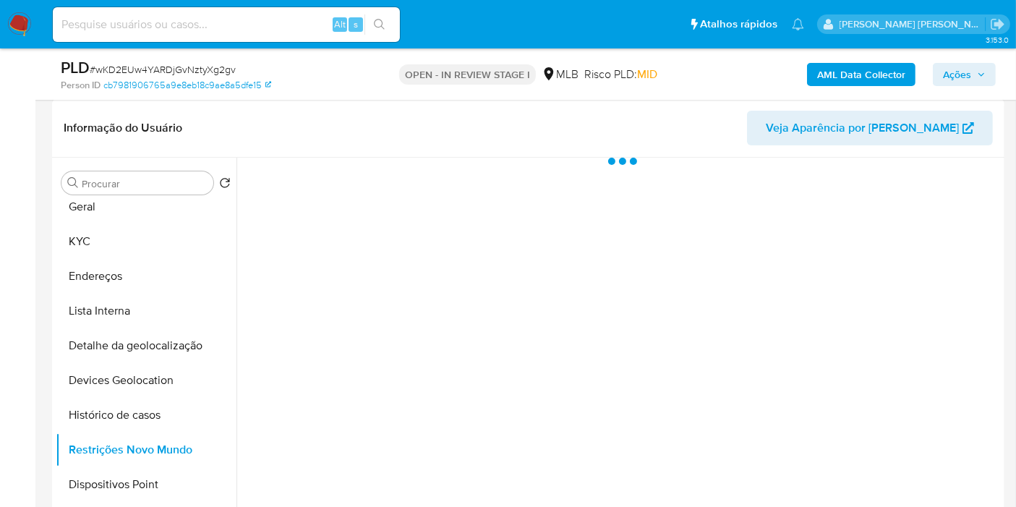
select select "10"
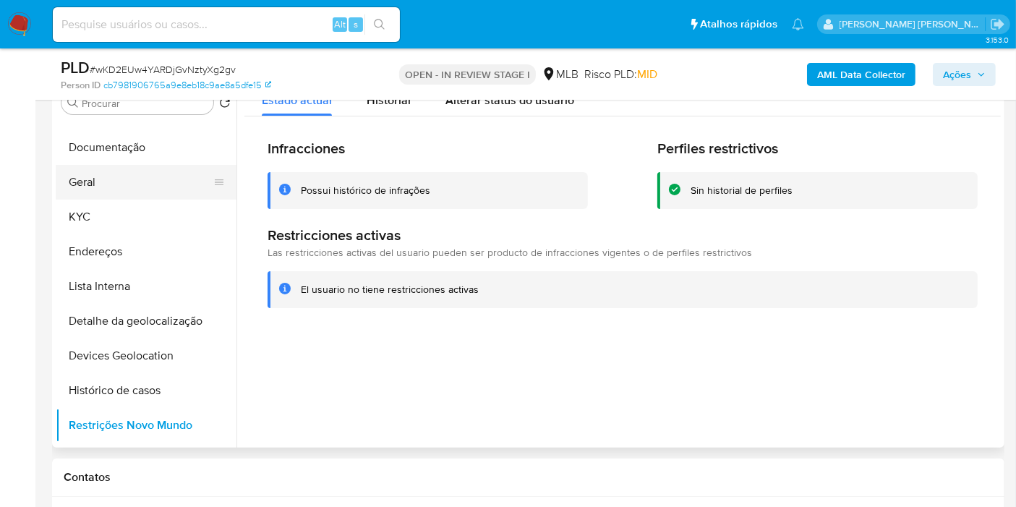
scroll to position [0, 0]
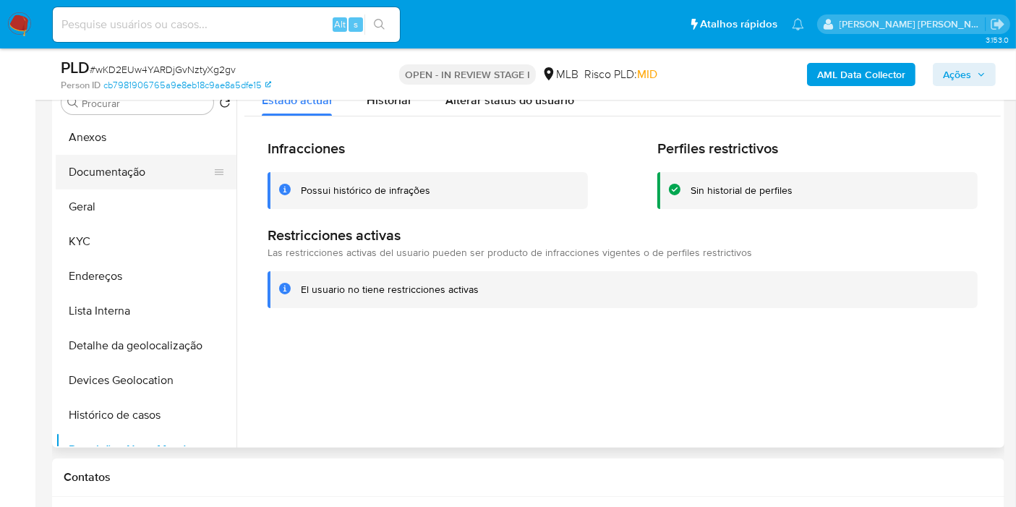
click at [143, 171] on button "Documentação" at bounding box center [140, 172] width 169 height 35
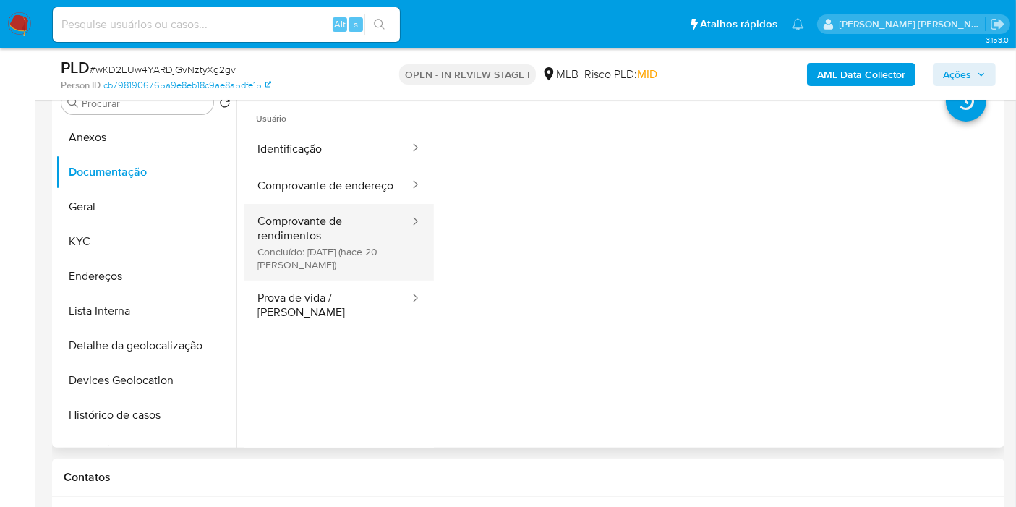
click at [341, 251] on button "Comprovante de rendimentos Concluído: [DATE] (hace 20 [PERSON_NAME])" at bounding box center [327, 242] width 166 height 77
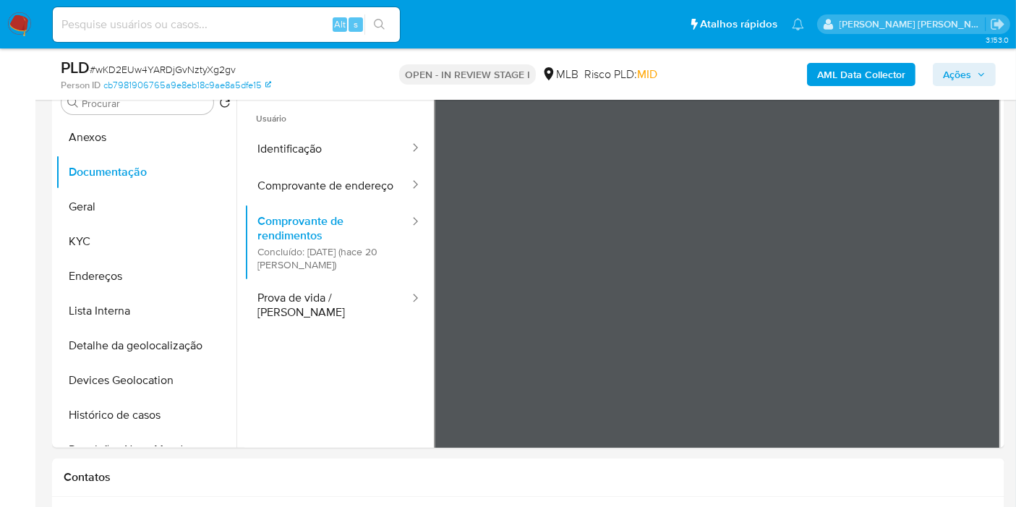
click at [107, 262] on button "Endereços" at bounding box center [140, 276] width 169 height 35
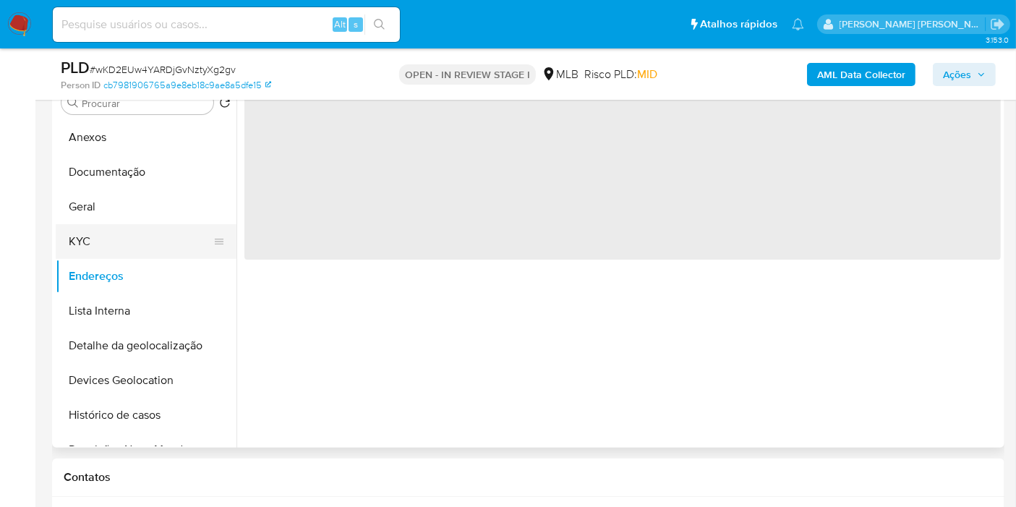
click at [134, 239] on button "KYC" at bounding box center [140, 241] width 169 height 35
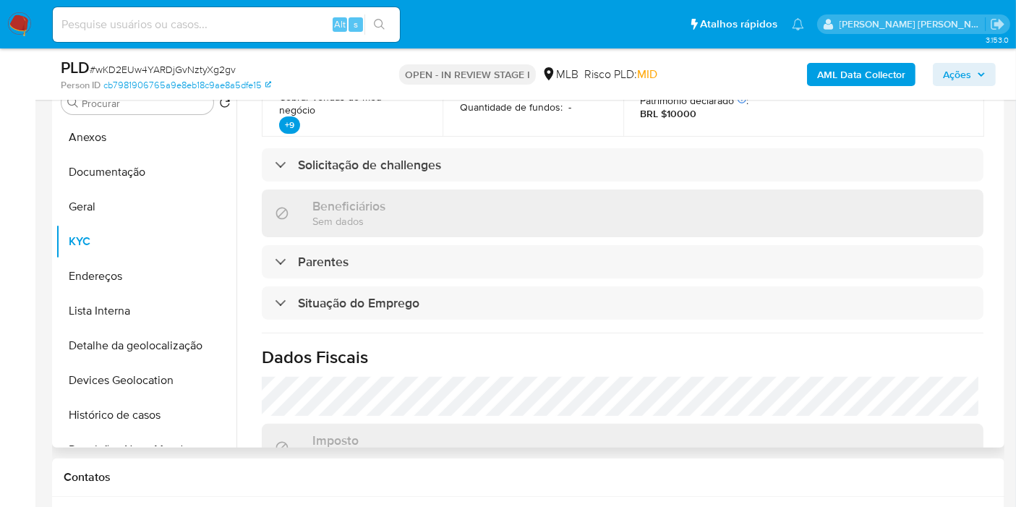
scroll to position [699, 0]
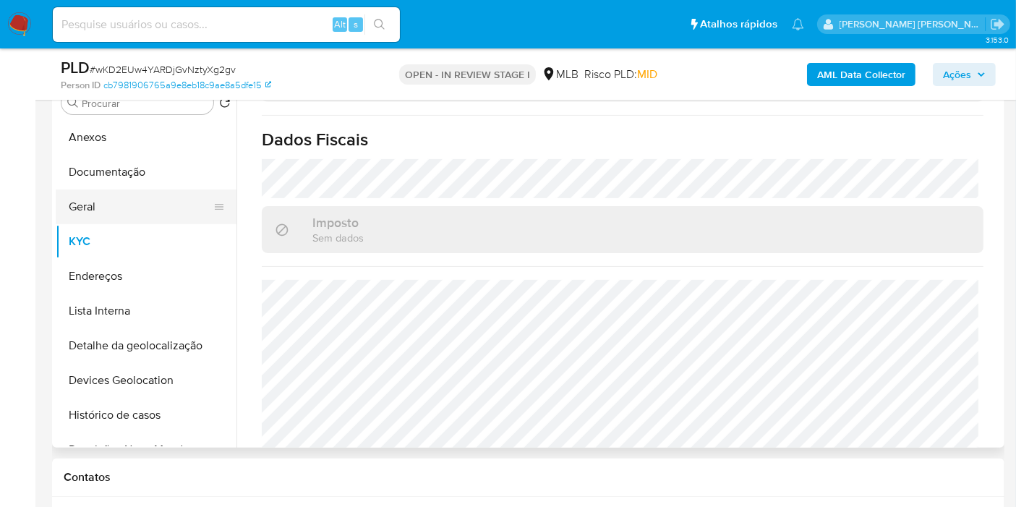
click at [161, 222] on button "Geral" at bounding box center [140, 206] width 169 height 35
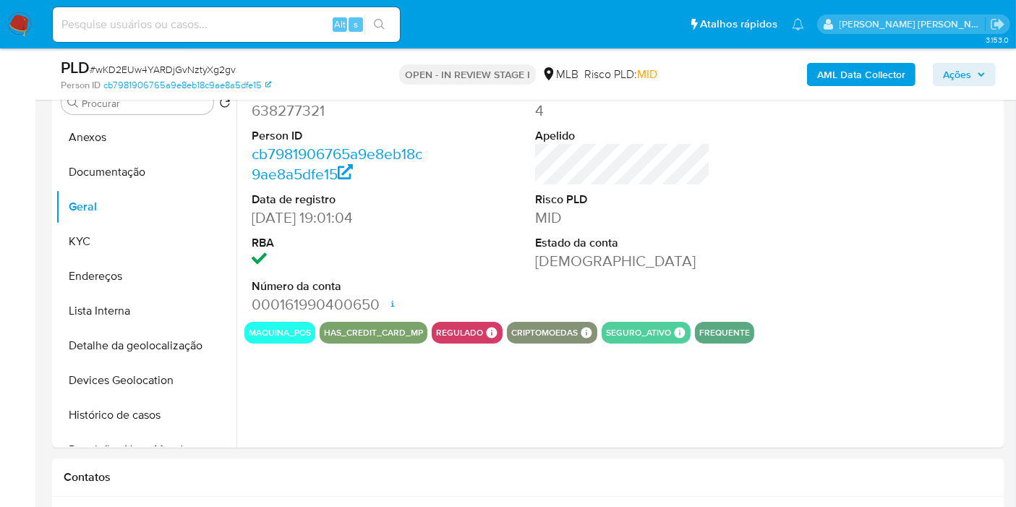
scroll to position [268, 0]
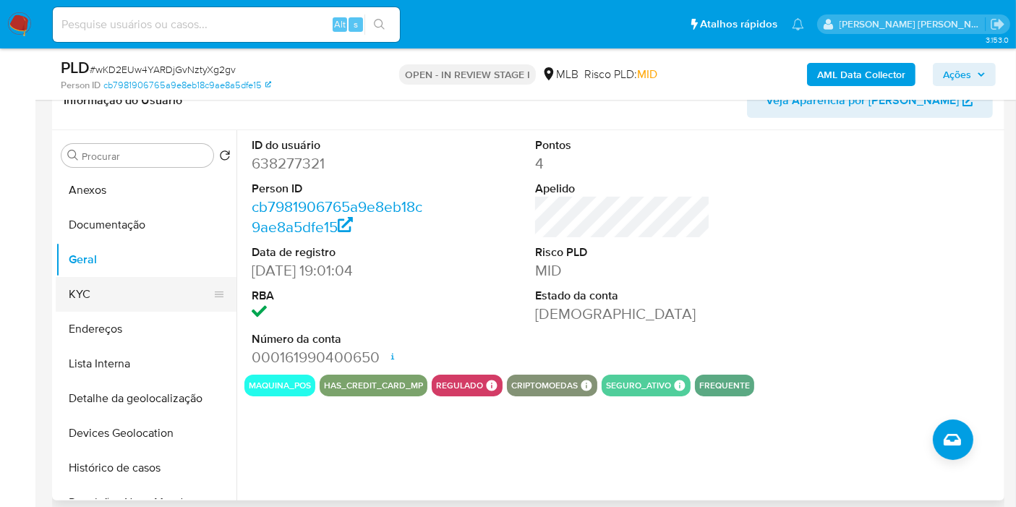
click at [151, 297] on button "KYC" at bounding box center [140, 294] width 169 height 35
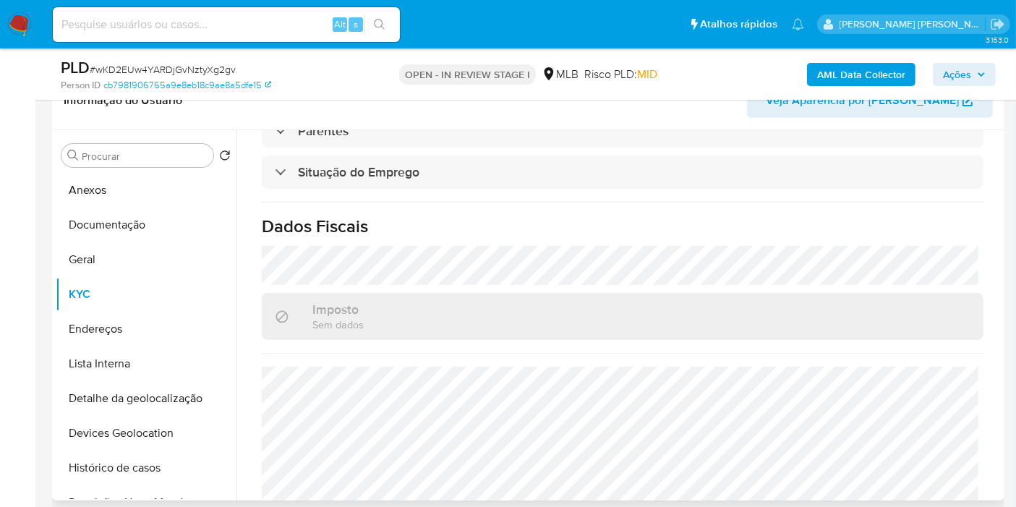
scroll to position [685, 0]
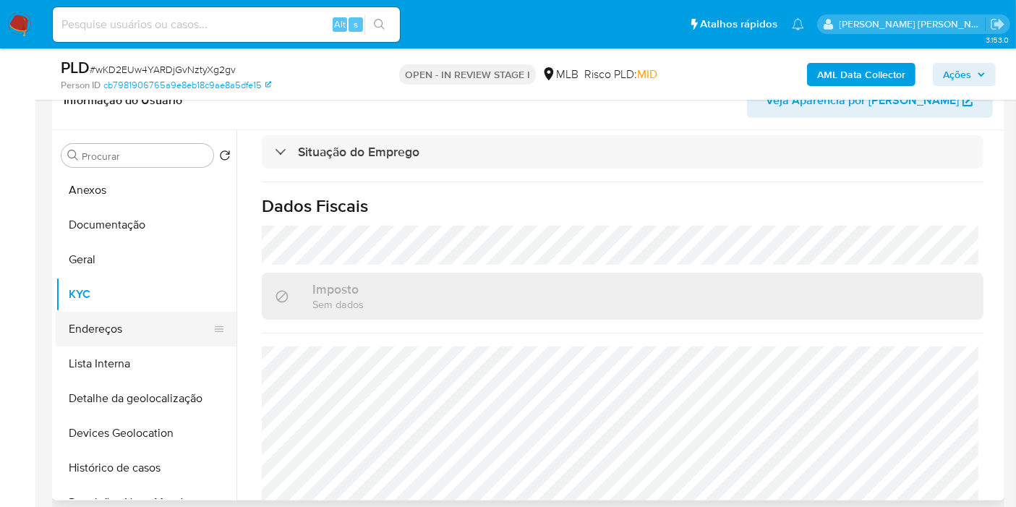
click at [153, 323] on button "Endereços" at bounding box center [140, 329] width 169 height 35
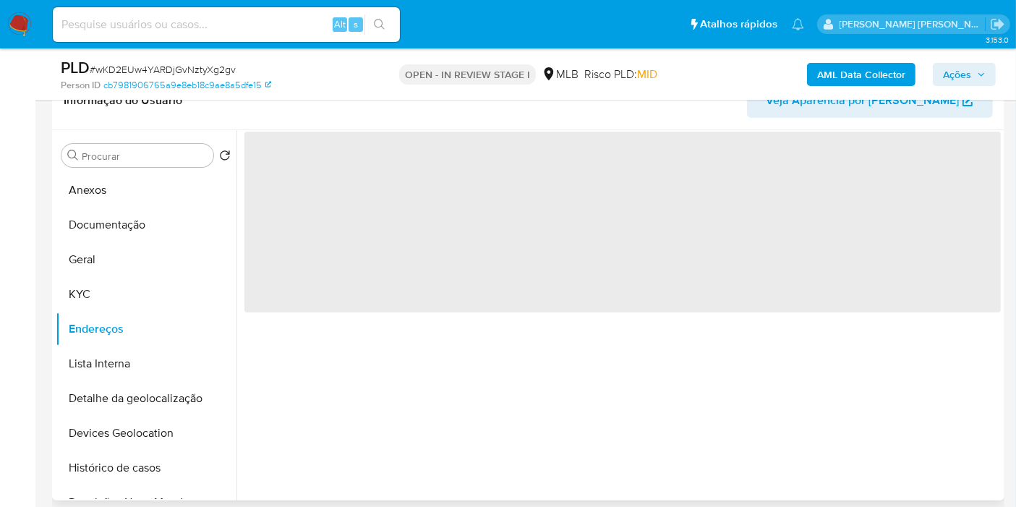
scroll to position [0, 0]
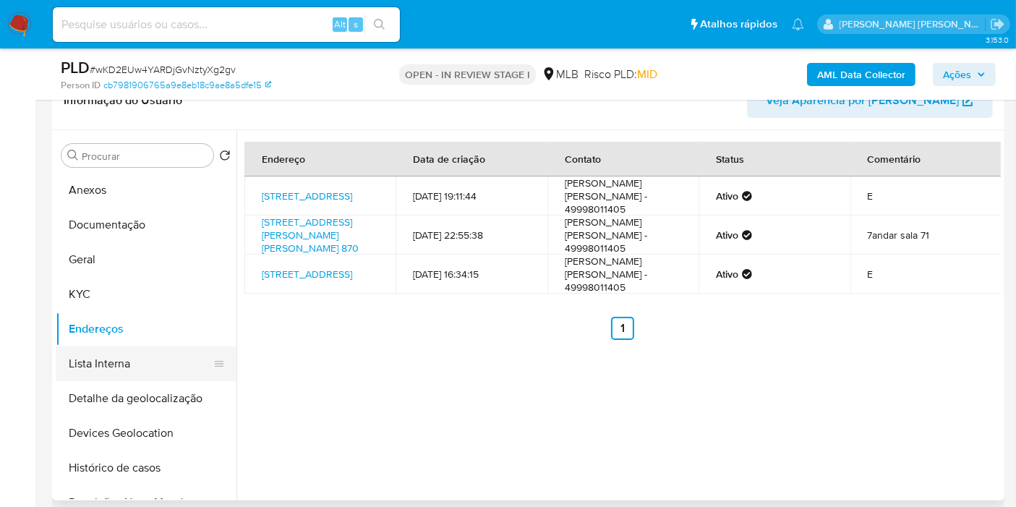
drag, startPoint x: 176, startPoint y: 386, endPoint x: 176, endPoint y: 352, distance: 34.0
click at [176, 386] on button "Detalhe da geolocalização" at bounding box center [146, 398] width 181 height 35
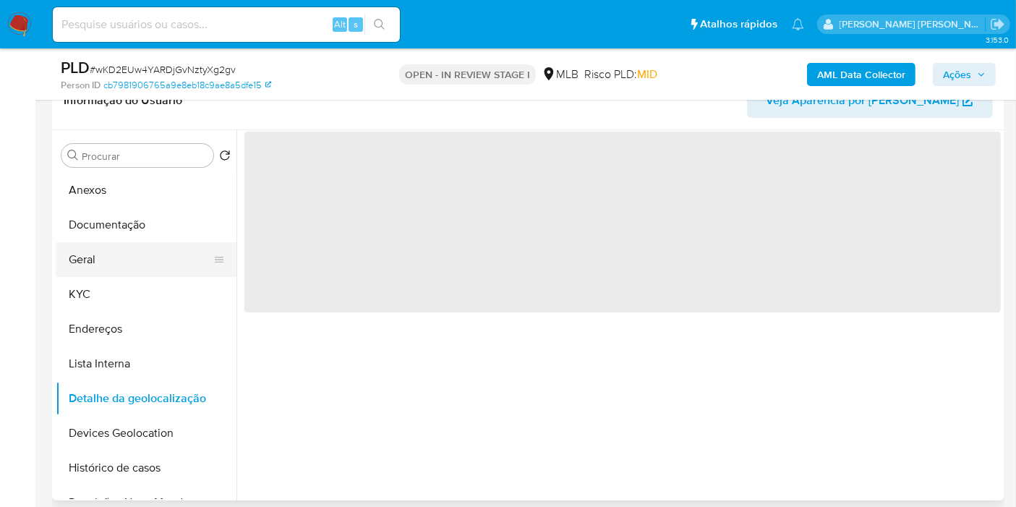
scroll to position [80, 0]
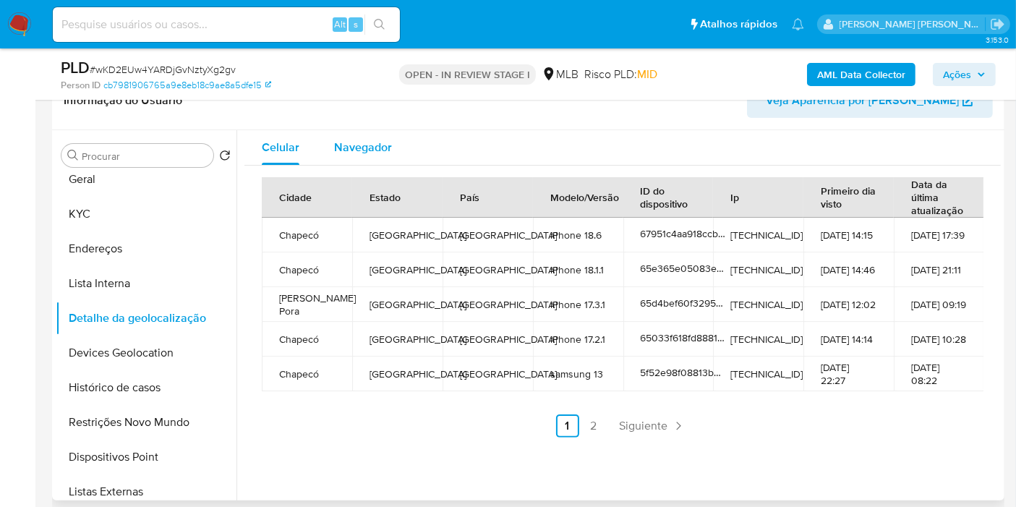
click at [374, 145] on span "Navegador" at bounding box center [363, 147] width 58 height 17
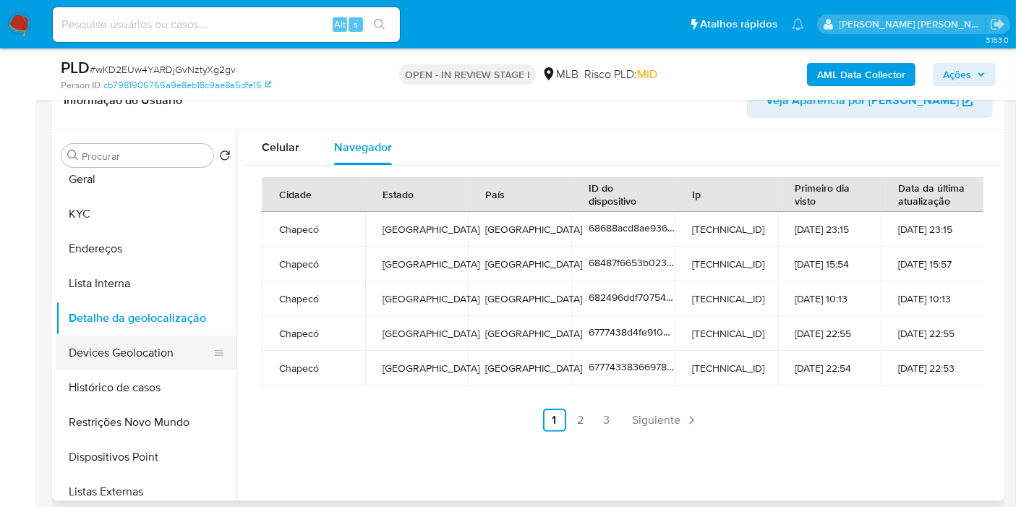
click at [139, 351] on button "Devices Geolocation" at bounding box center [140, 352] width 169 height 35
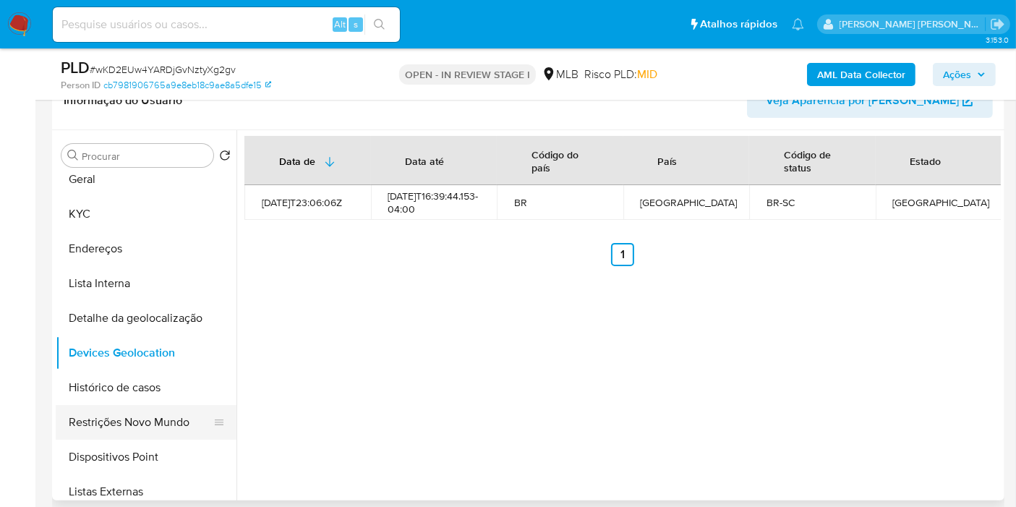
click at [134, 416] on button "Restrições Novo Mundo" at bounding box center [140, 422] width 169 height 35
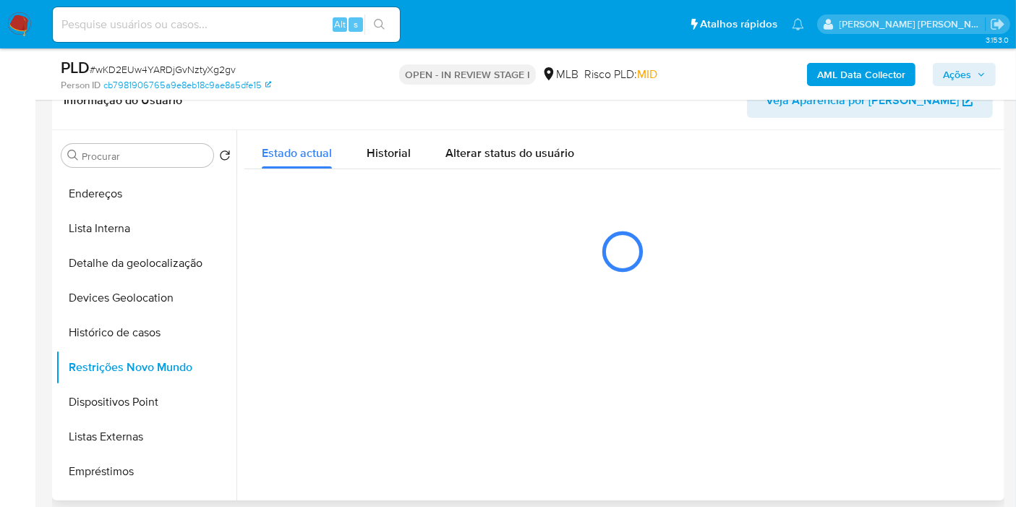
scroll to position [161, 0]
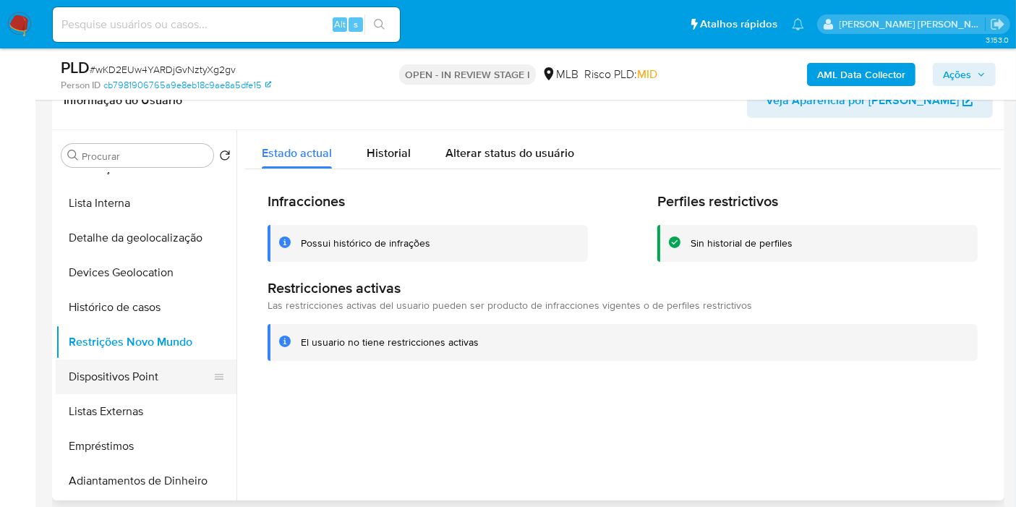
click at [130, 368] on button "Dispositivos Point" at bounding box center [140, 376] width 169 height 35
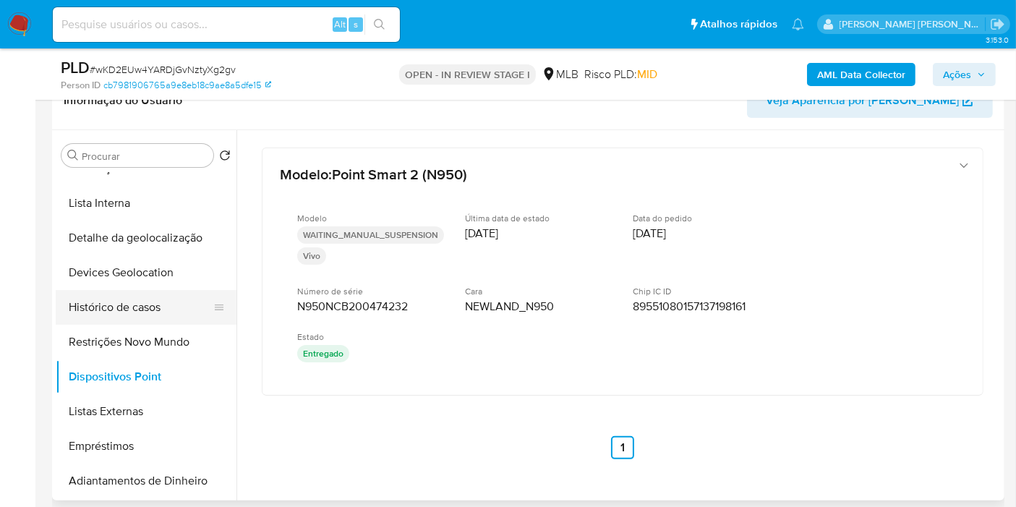
scroll to position [0, 0]
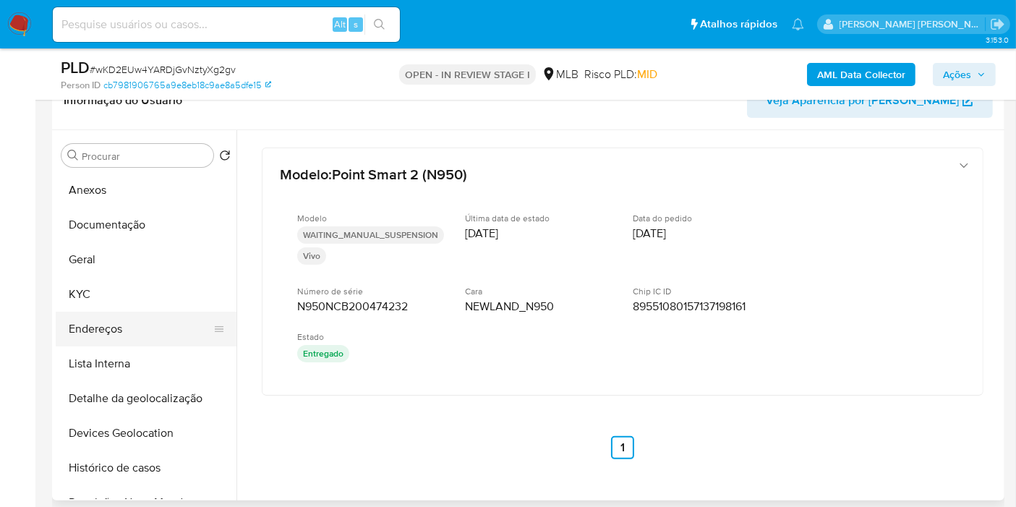
click at [145, 330] on button "Endereços" at bounding box center [140, 329] width 169 height 35
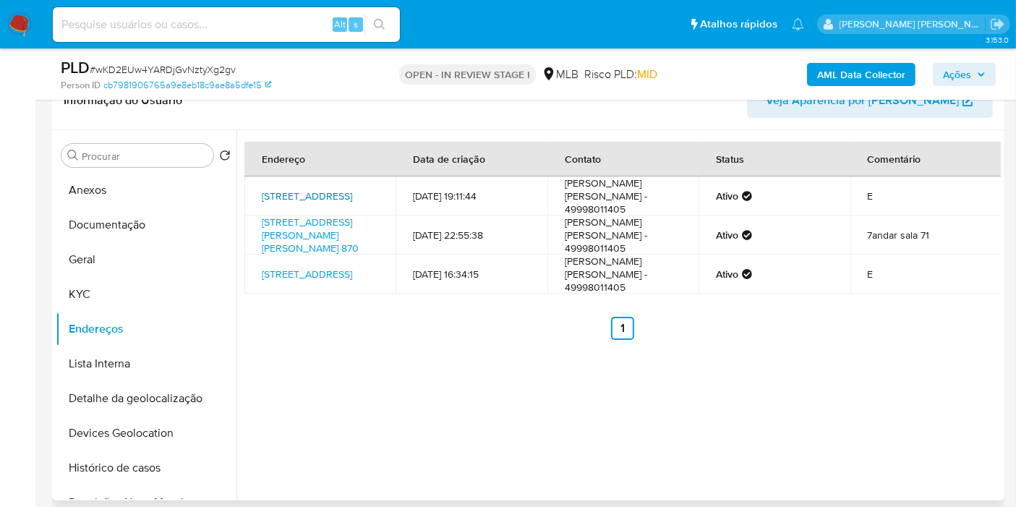
click at [304, 193] on link "[STREET_ADDRESS]" at bounding box center [307, 196] width 90 height 14
click at [142, 284] on button "KYC" at bounding box center [140, 294] width 169 height 35
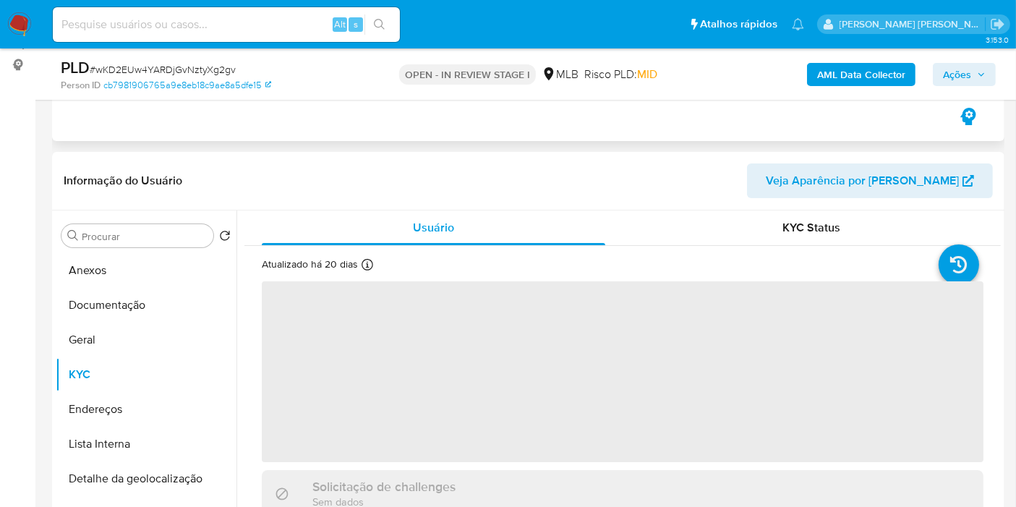
scroll to position [268, 0]
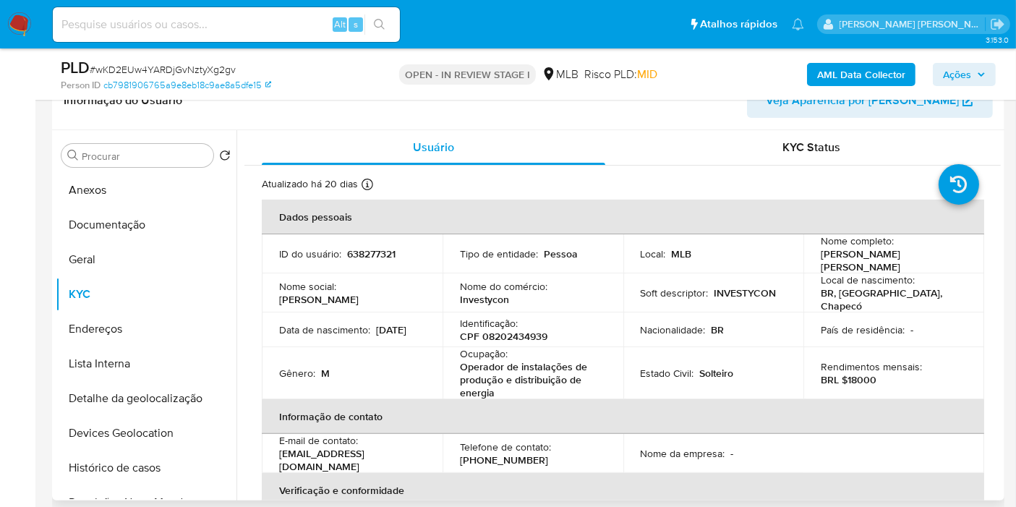
click at [518, 330] on p "CPF 08202434939" at bounding box center [503, 336] width 87 height 13
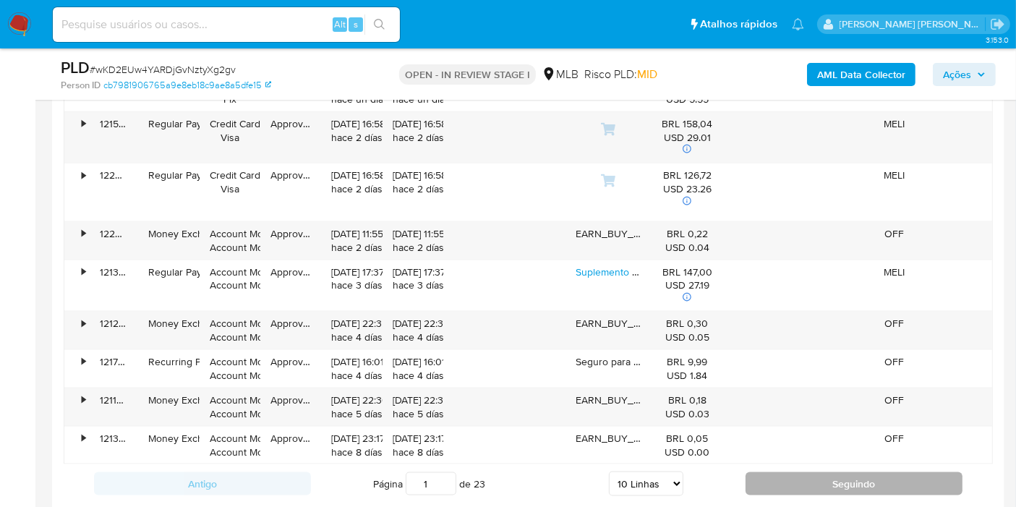
scroll to position [1875, 0]
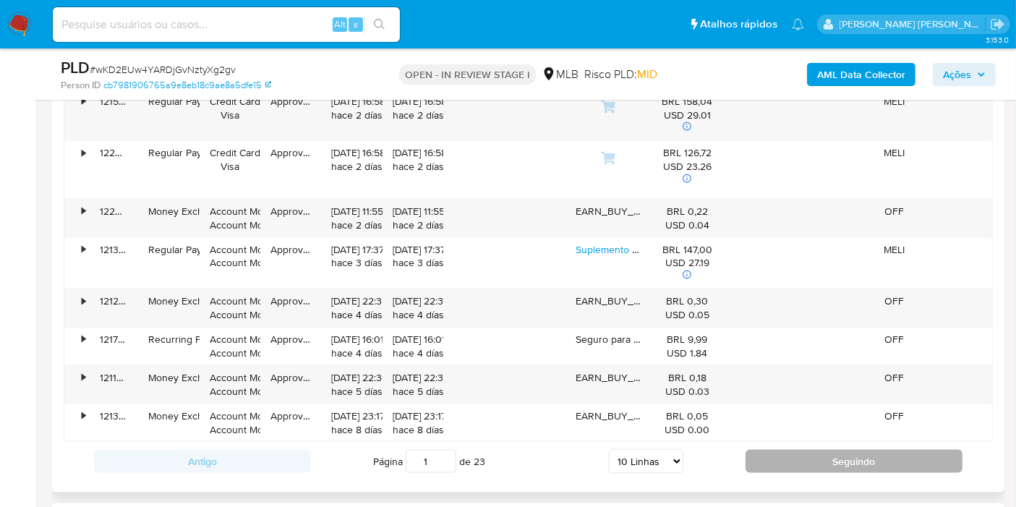
click at [796, 452] on button "Seguindo" at bounding box center [853, 461] width 217 height 23
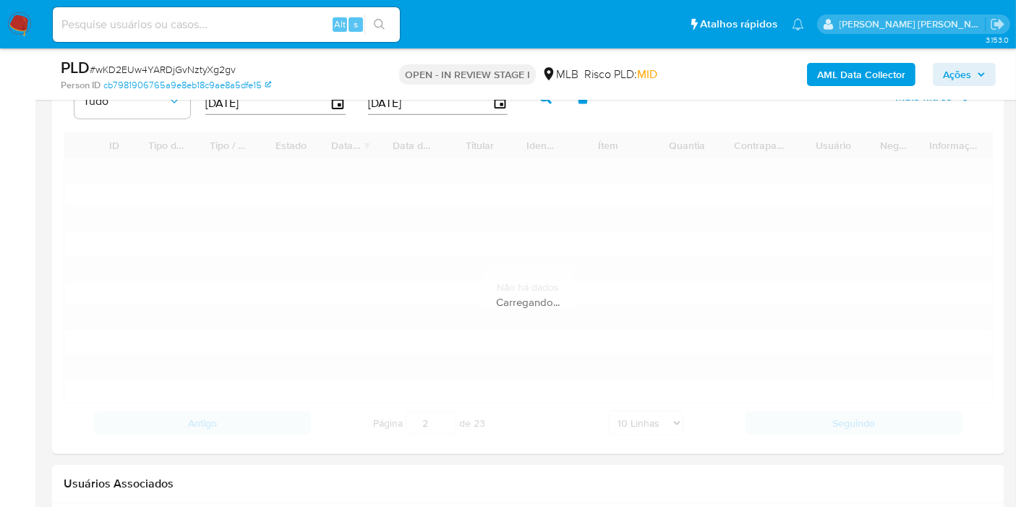
scroll to position [1714, 0]
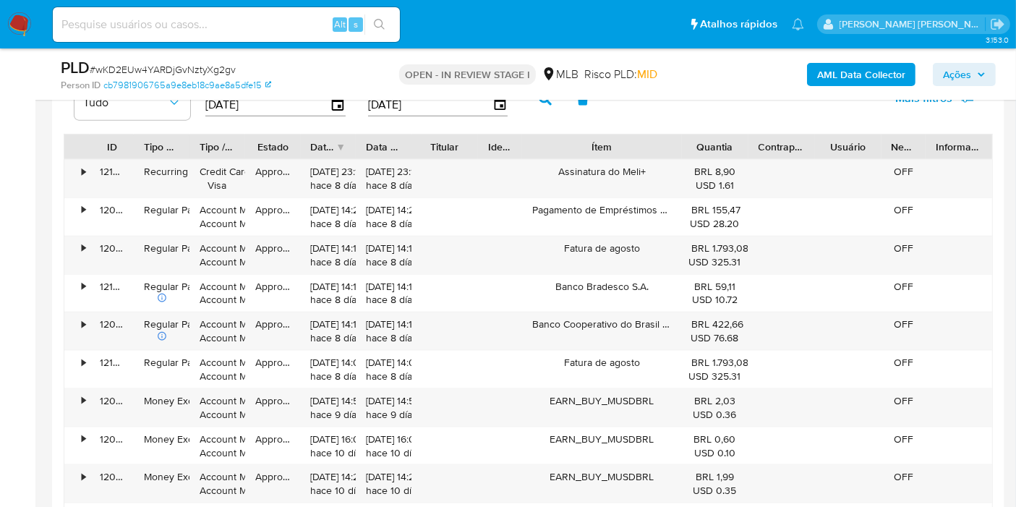
drag, startPoint x: 656, startPoint y: 135, endPoint x: 729, endPoint y: 141, distance: 73.3
click at [729, 141] on div "ID Tipo de operação Tipo / Método Estado Data de criação Data de aprovação Titu…" at bounding box center [528, 146] width 928 height 25
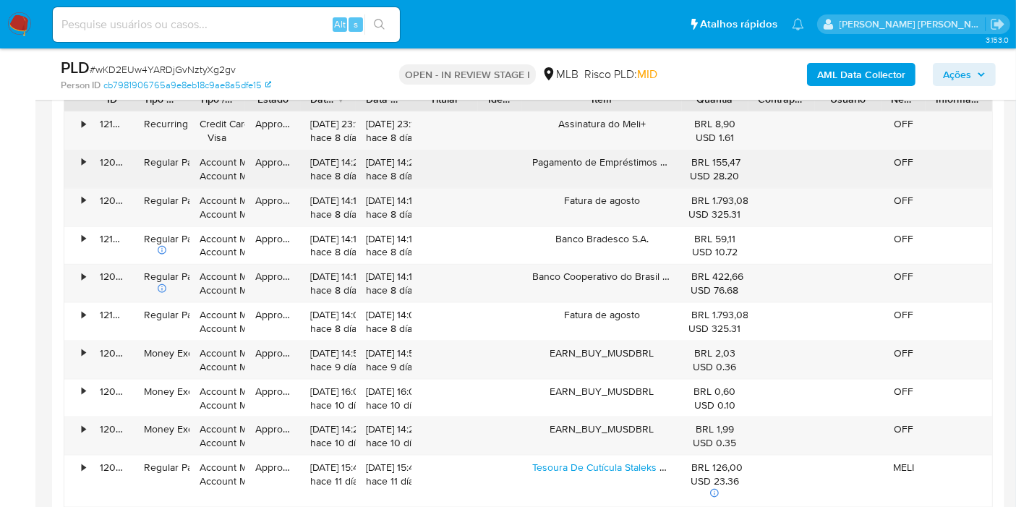
scroll to position [1795, 0]
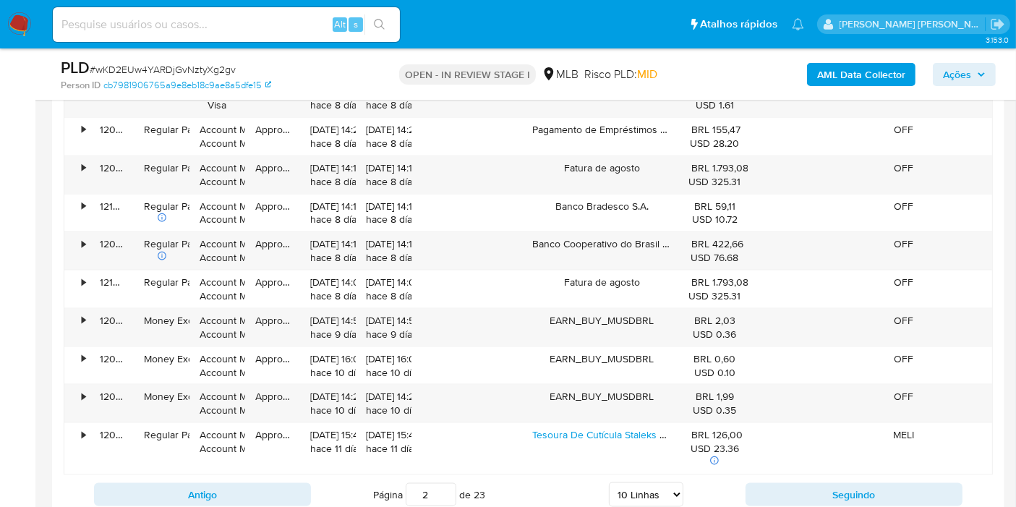
click at [783, 476] on div "Antigo Página 2 de 23 5 Linhas 10 Linhas 20 Linhas 25 Linhas 50 Linhas 100 Linh…" at bounding box center [528, 494] width 929 height 39
click at [768, 488] on button "Seguindo" at bounding box center [853, 494] width 217 height 23
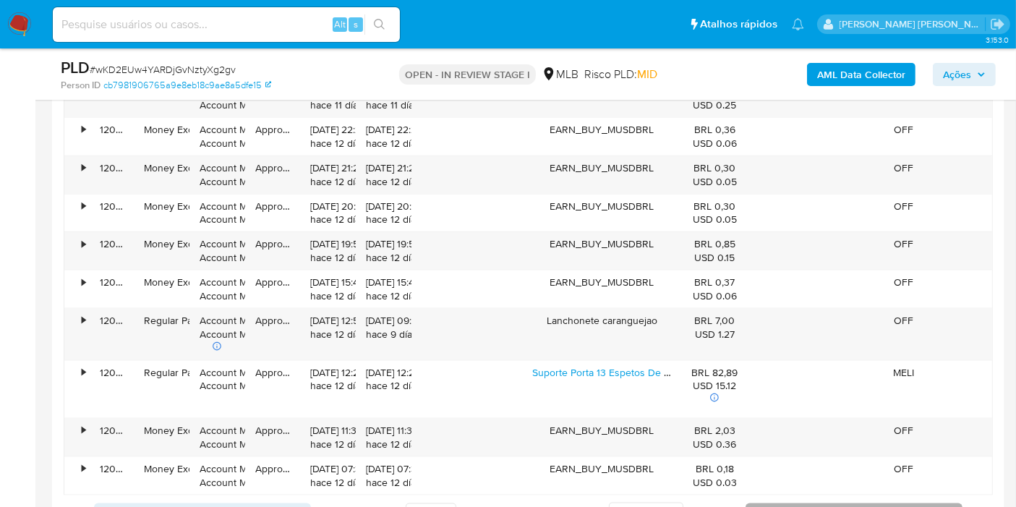
click at [802, 503] on button "Seguindo" at bounding box center [853, 514] width 217 height 23
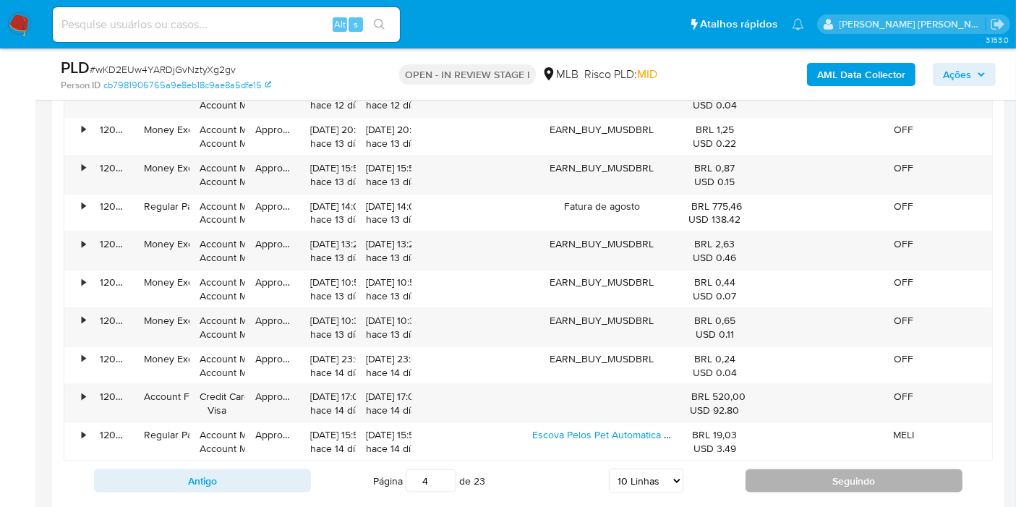
click at [792, 472] on button "Seguindo" at bounding box center [853, 480] width 217 height 23
type input "5"
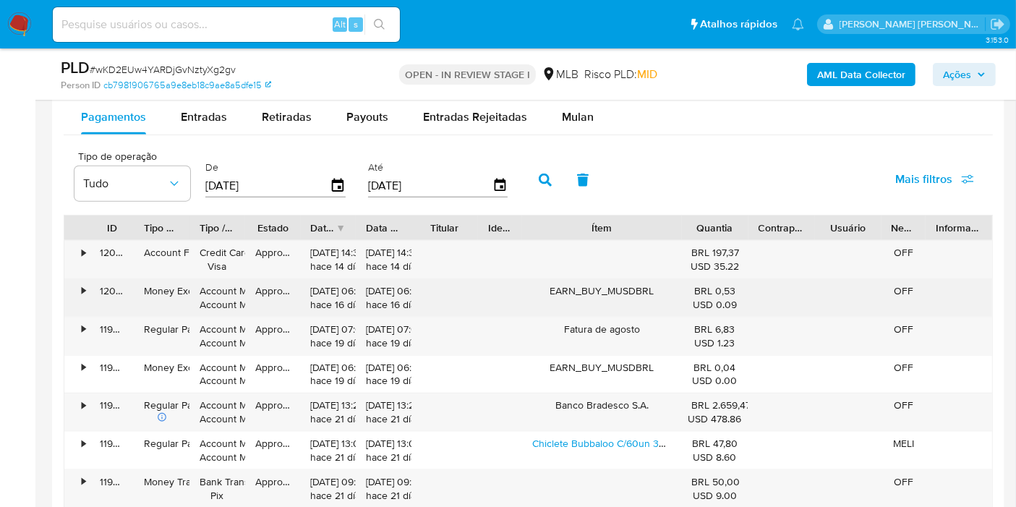
scroll to position [1553, 0]
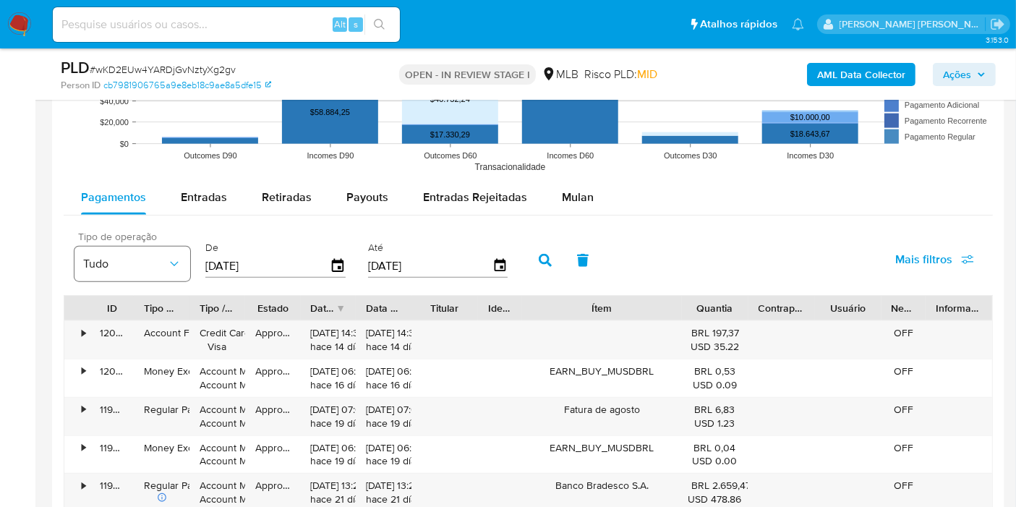
click at [132, 257] on span "Tudo" at bounding box center [125, 264] width 84 height 14
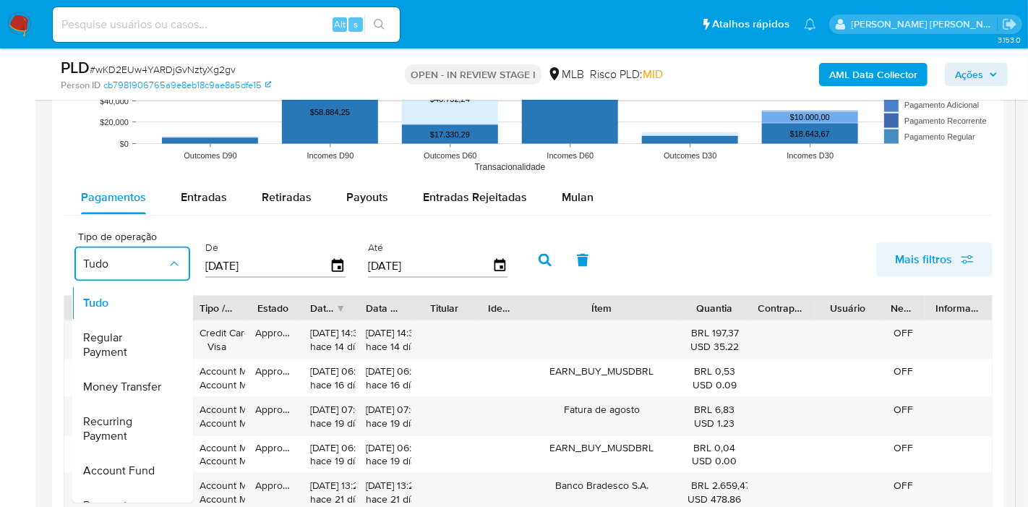
click at [924, 252] on span "Mais filtros" at bounding box center [923, 259] width 57 height 35
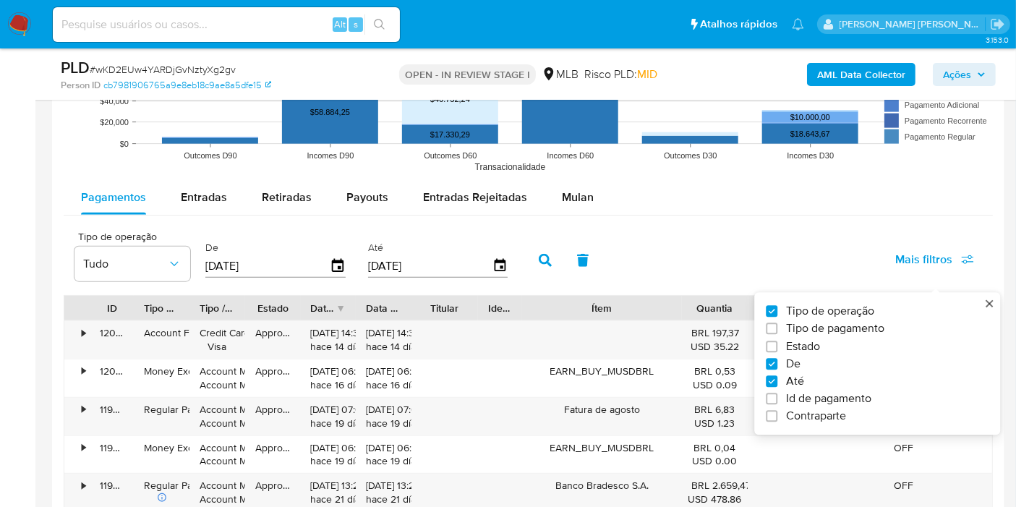
click at [874, 329] on span "Tipo de pagamento" at bounding box center [835, 329] width 98 height 14
click at [777, 329] on input "Tipo de pagamento" at bounding box center [772, 329] width 12 height 12
checkbox input "true"
type input "[DATE]"
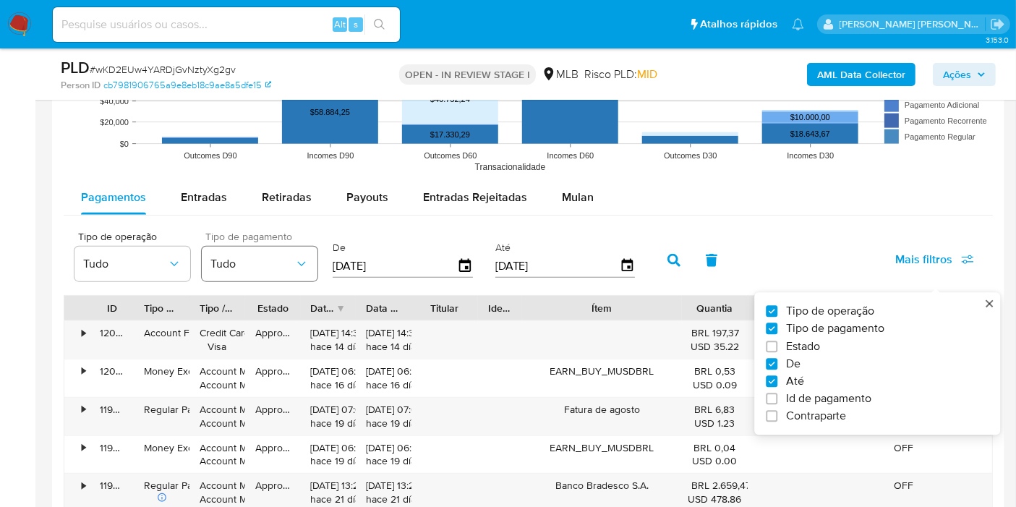
click at [266, 251] on button "Tudo" at bounding box center [260, 264] width 116 height 35
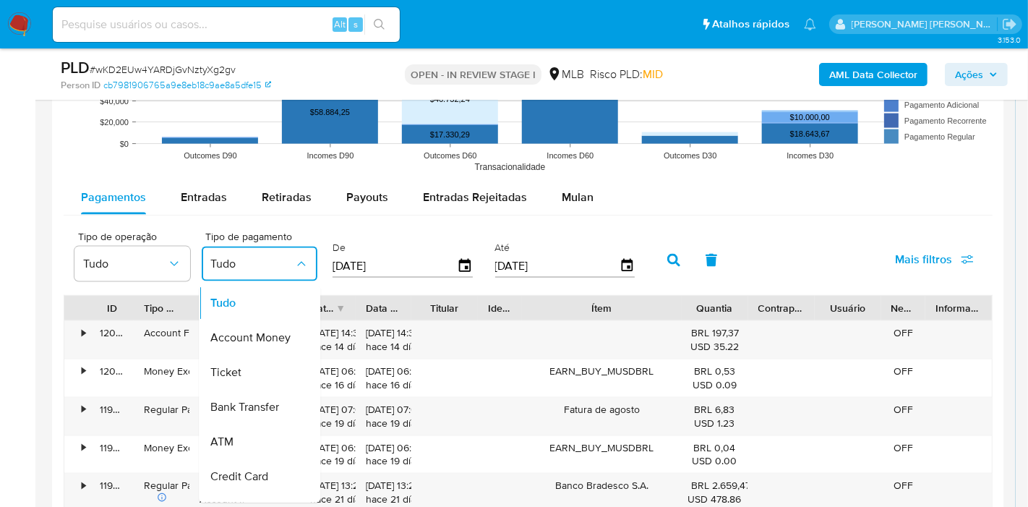
click at [283, 339] on span "Account Money" at bounding box center [250, 337] width 80 height 14
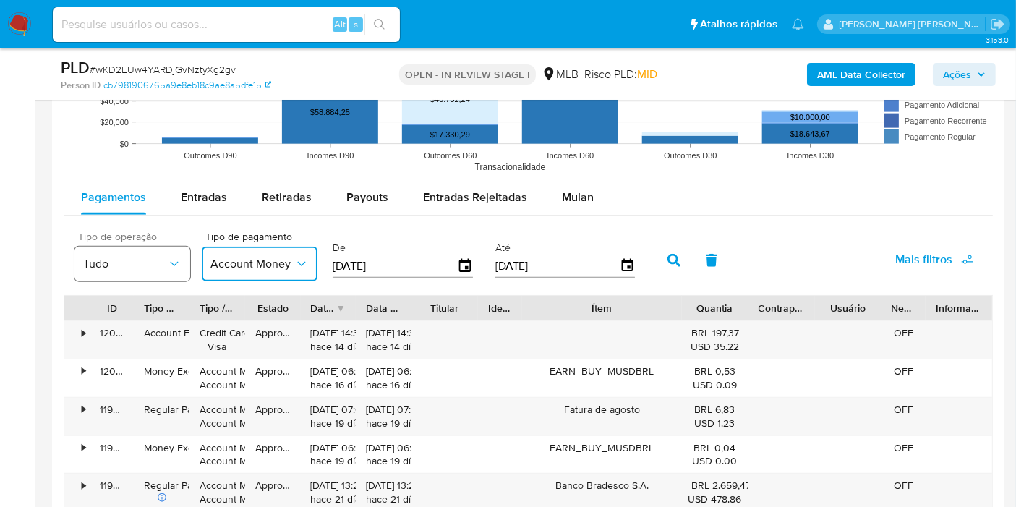
click at [138, 248] on button "Tudo" at bounding box center [132, 264] width 116 height 35
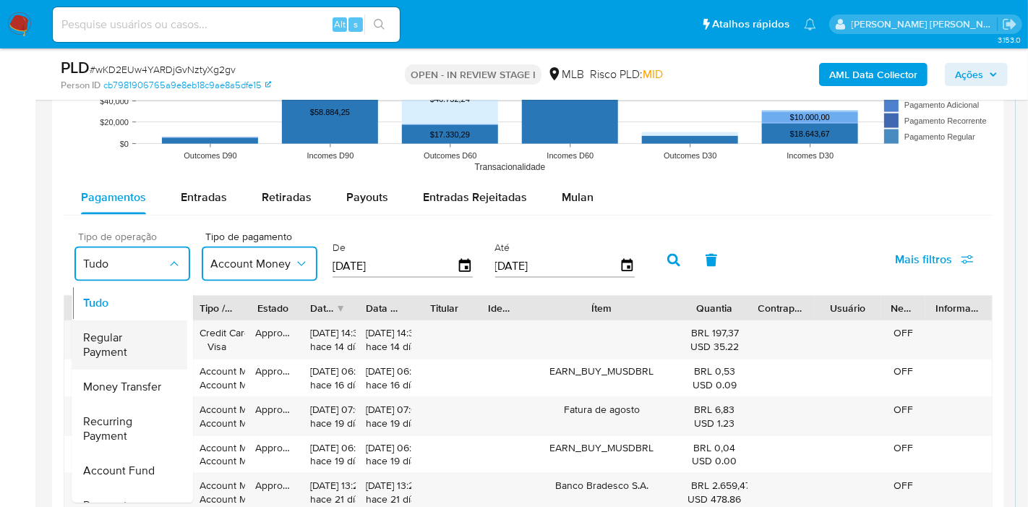
click at [143, 338] on span "Regular Payment" at bounding box center [125, 344] width 84 height 29
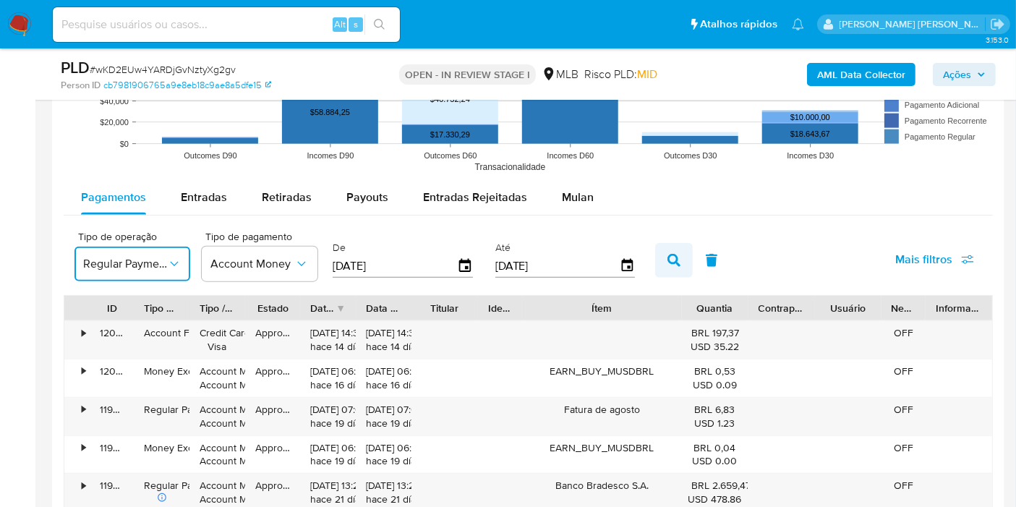
click at [667, 259] on icon "button" at bounding box center [673, 260] width 13 height 13
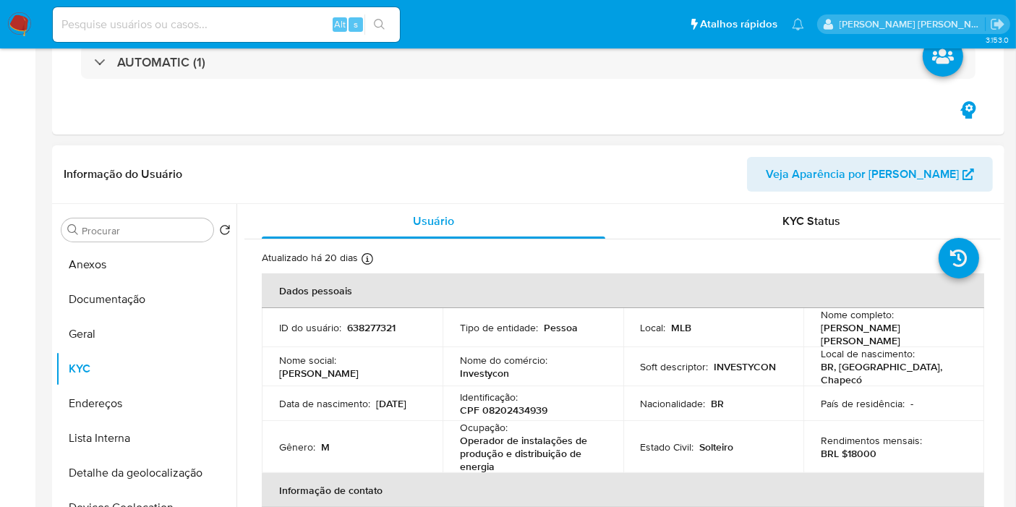
scroll to position [268, 0]
